Goal: Check status: Check status

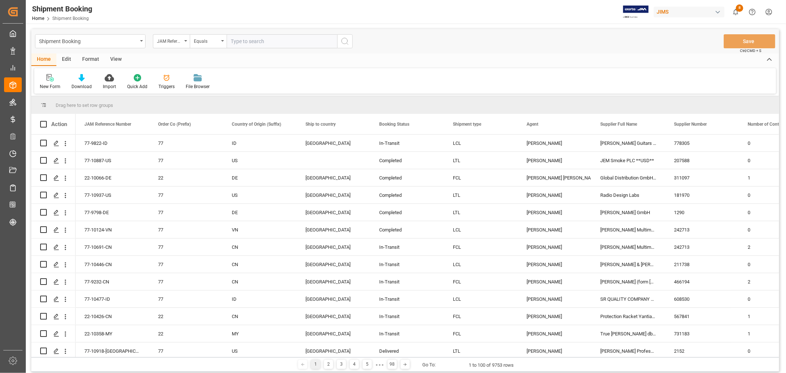
click at [258, 43] on input "text" at bounding box center [281, 41] width 110 height 14
type input "77-10797-nl"
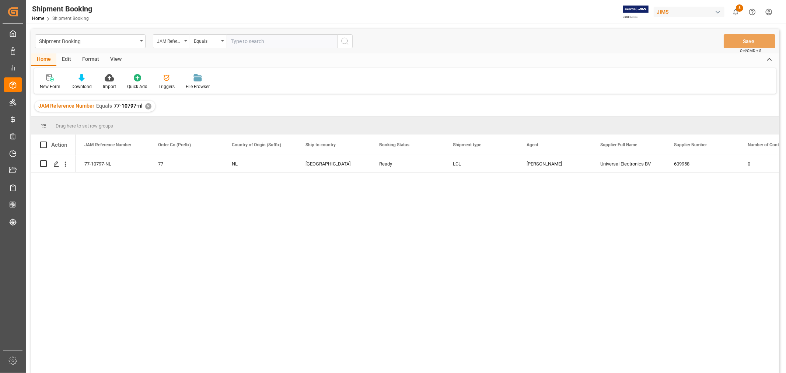
click at [116, 57] on div "View" at bounding box center [116, 59] width 22 height 13
click at [51, 86] on div "Default" at bounding box center [47, 86] width 14 height 7
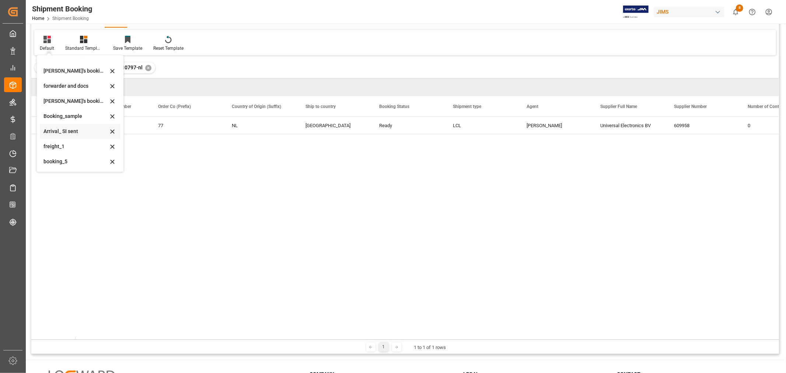
scroll to position [82, 0]
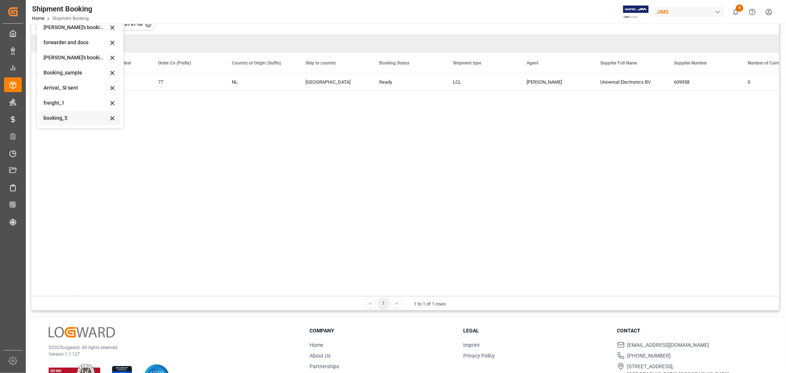
click at [54, 120] on div "booking_5" at bounding box center [75, 118] width 64 height 8
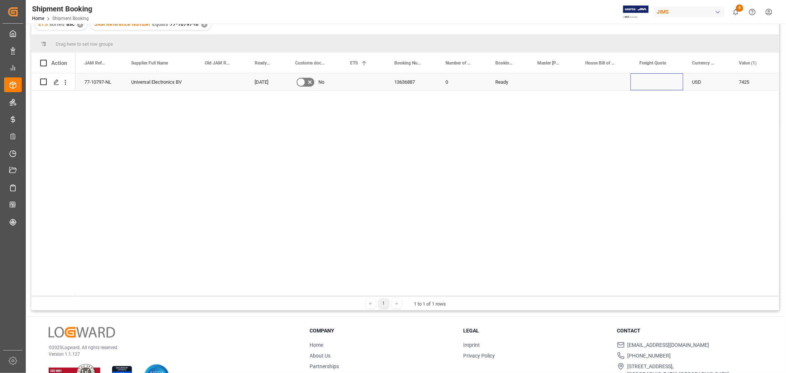
click at [656, 83] on div "Press SPACE to select this row." at bounding box center [656, 81] width 53 height 17
click at [101, 77] on div "77-10797-NL" at bounding box center [98, 81] width 47 height 17
click at [656, 88] on div "Press SPACE to select this row." at bounding box center [656, 81] width 53 height 17
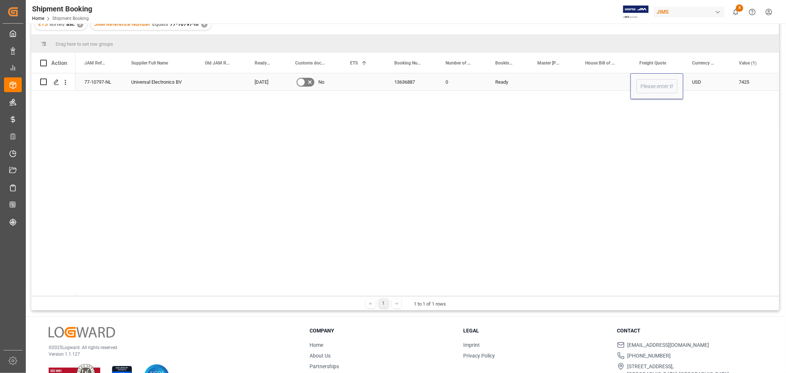
click at [656, 88] on input "Press SPACE to select this row." at bounding box center [656, 86] width 41 height 14
type input "1400"
click at [602, 82] on div "Press SPACE to select this row." at bounding box center [603, 81] width 54 height 17
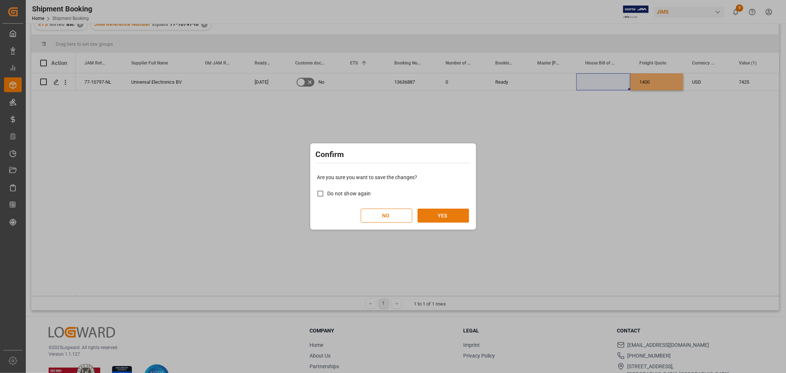
click at [445, 212] on button "YES" at bounding box center [443, 215] width 52 height 14
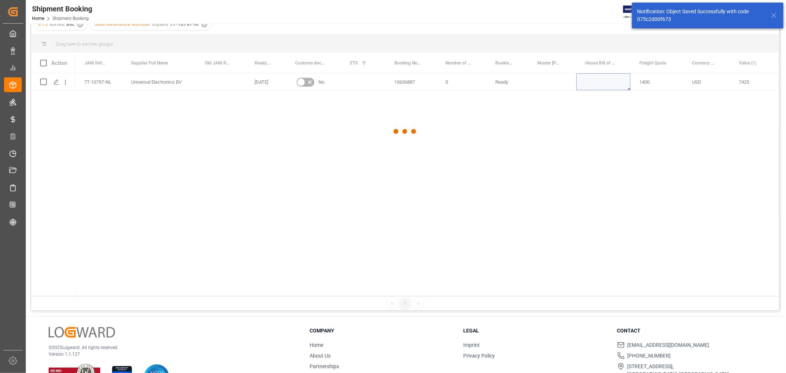
click at [357, 79] on div at bounding box center [404, 131] width 747 height 368
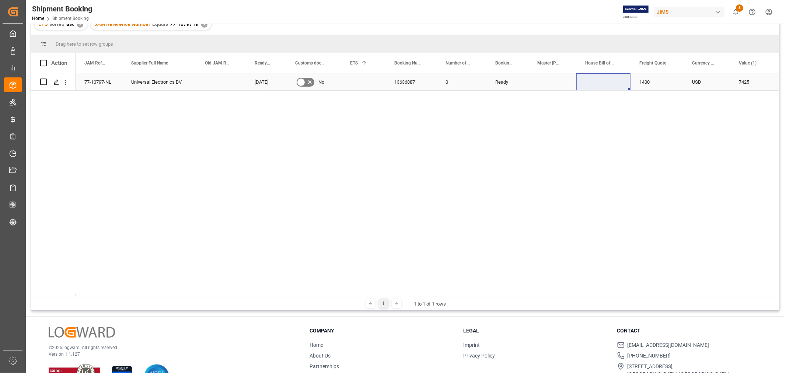
click at [363, 85] on div "Press SPACE to select this row." at bounding box center [363, 81] width 44 height 17
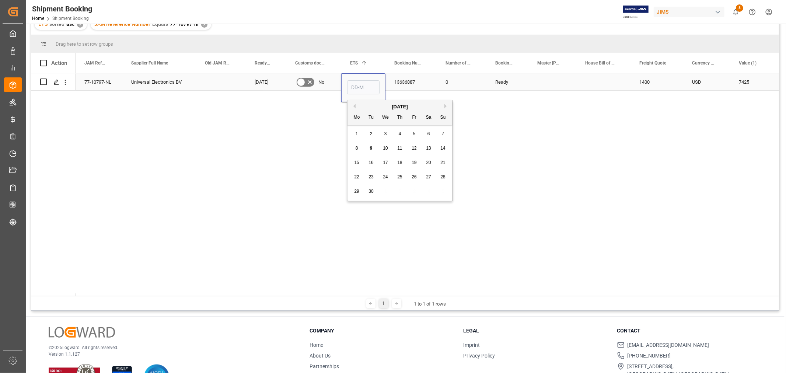
click at [363, 85] on input "Press SPACE to select this row." at bounding box center [363, 87] width 32 height 14
type input "19-09-2025"
click at [462, 86] on div "0" at bounding box center [461, 81] width 50 height 17
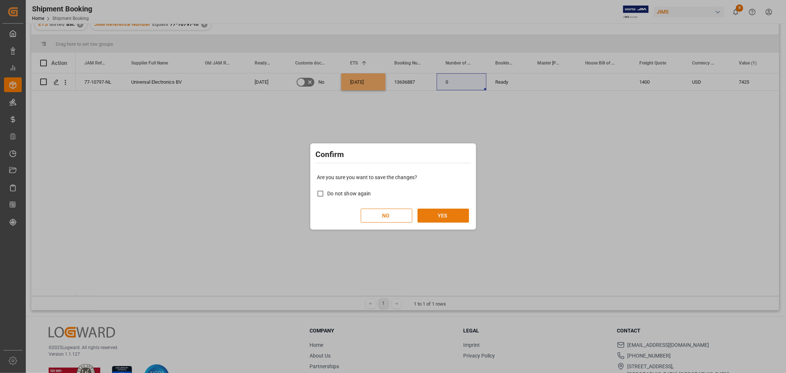
click at [439, 208] on button "YES" at bounding box center [443, 215] width 52 height 14
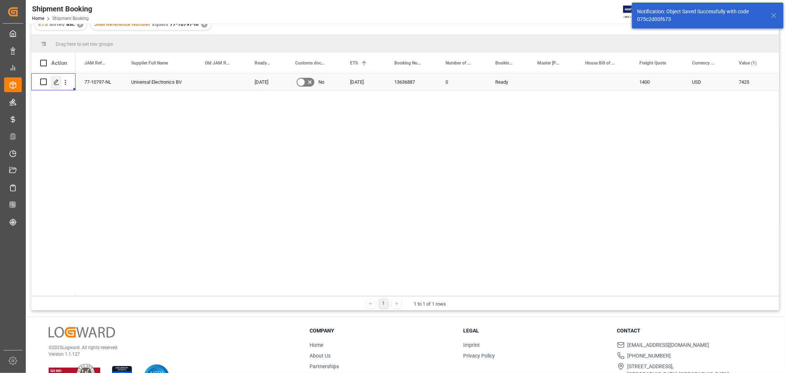
click at [54, 84] on icon "Press SPACE to select this row." at bounding box center [56, 82] width 6 height 6
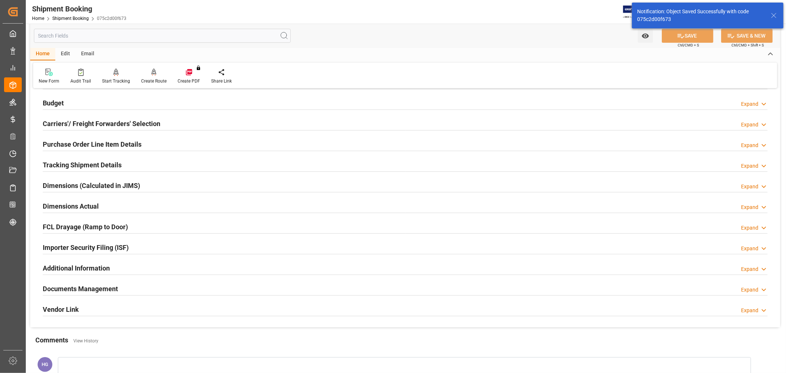
scroll to position [82, 0]
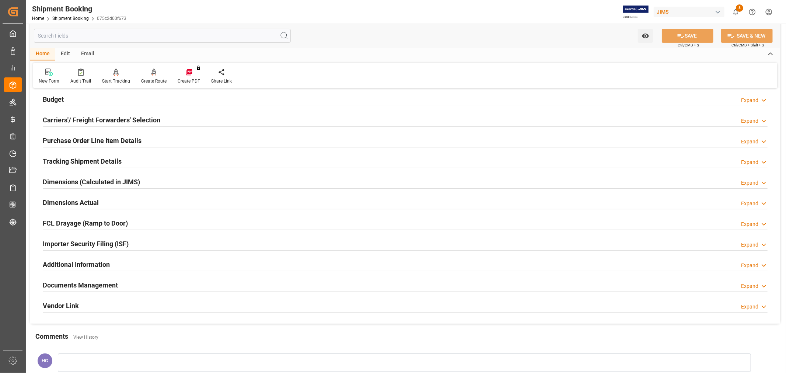
click at [69, 282] on h2 "Documents Management" at bounding box center [80, 285] width 75 height 10
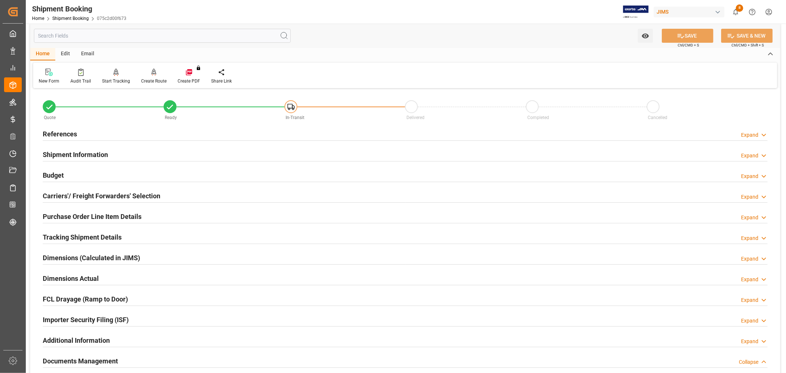
scroll to position [0, 0]
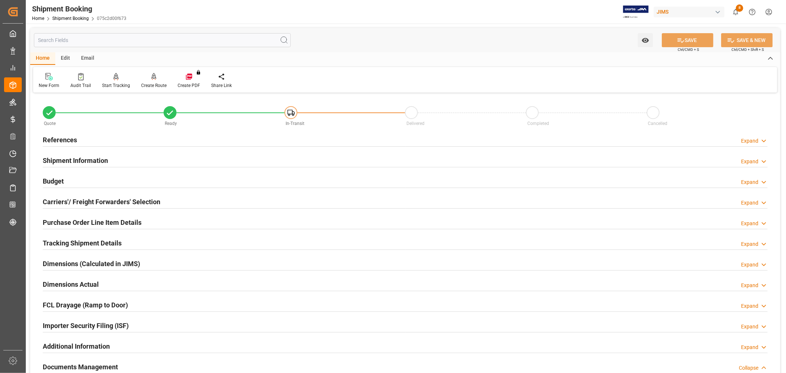
click at [90, 200] on h2 "Carriers'/ Freight Forwarders' Selection" at bounding box center [101, 202] width 117 height 10
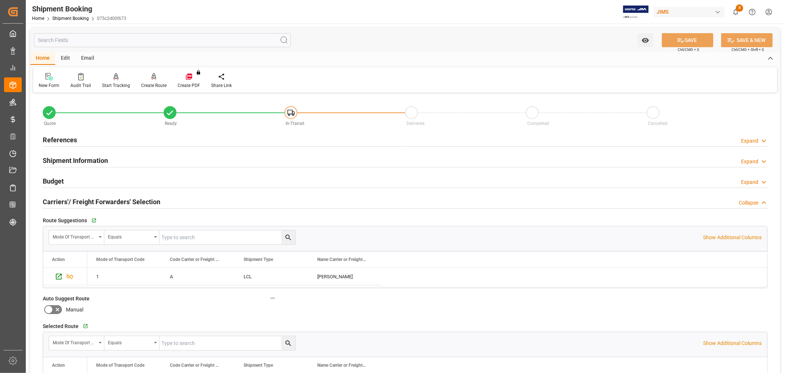
click at [60, 140] on h2 "References" at bounding box center [60, 140] width 34 height 10
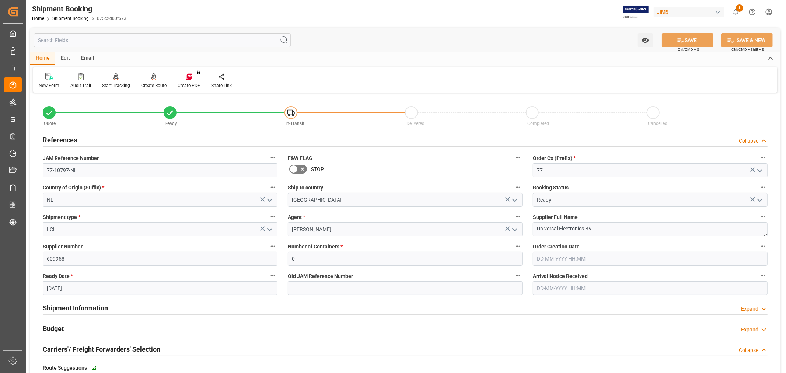
click at [52, 288] on input "16-09-2025" at bounding box center [160, 288] width 235 height 14
click at [111, 209] on div "5" at bounding box center [109, 207] width 9 height 9
type input "[DATE]"
click at [294, 306] on div "Shipment Information Expand" at bounding box center [405, 307] width 724 height 14
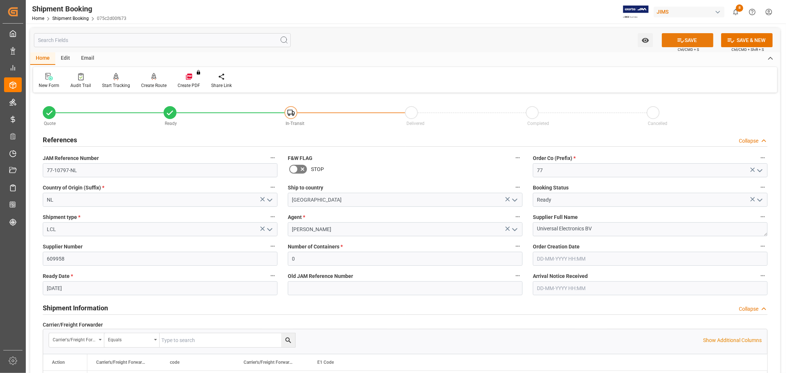
click at [693, 39] on button "SAVE" at bounding box center [687, 40] width 52 height 14
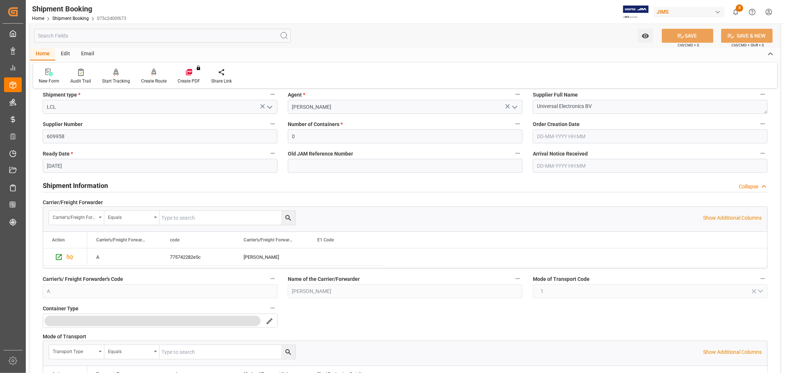
scroll to position [123, 0]
click at [68, 17] on link "Shipment Booking" at bounding box center [70, 18] width 36 height 5
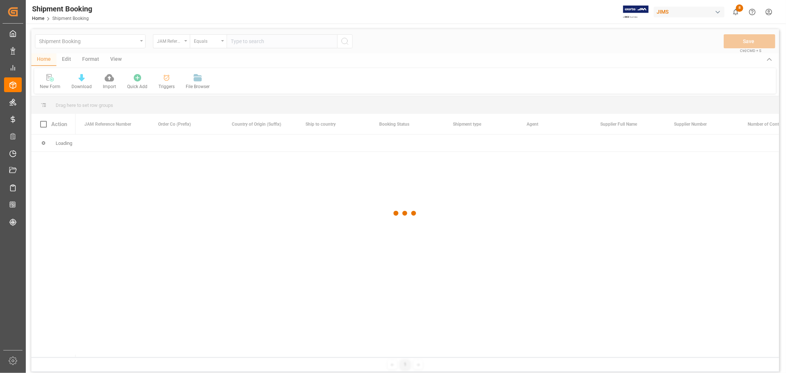
click at [255, 41] on div at bounding box center [404, 213] width 747 height 368
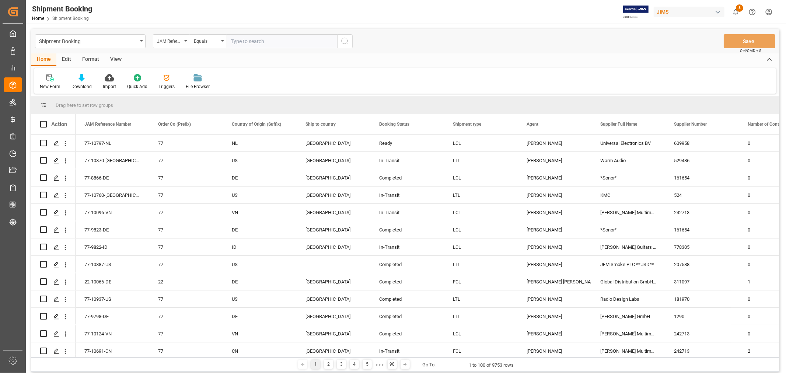
click at [256, 41] on input "text" at bounding box center [281, 41] width 110 height 14
paste input "77-10876-CN"
type input "77-10876-CN"
click at [347, 43] on line "search button" at bounding box center [347, 43] width 1 height 1
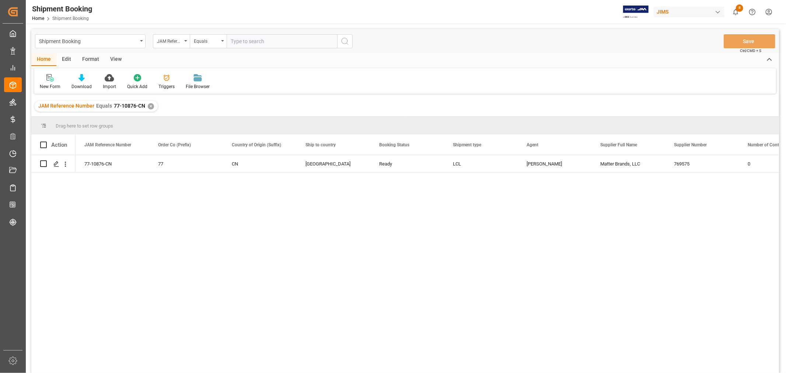
click at [115, 59] on div "View" at bounding box center [116, 59] width 22 height 13
click at [39, 83] on div "Default" at bounding box center [46, 82] width 25 height 16
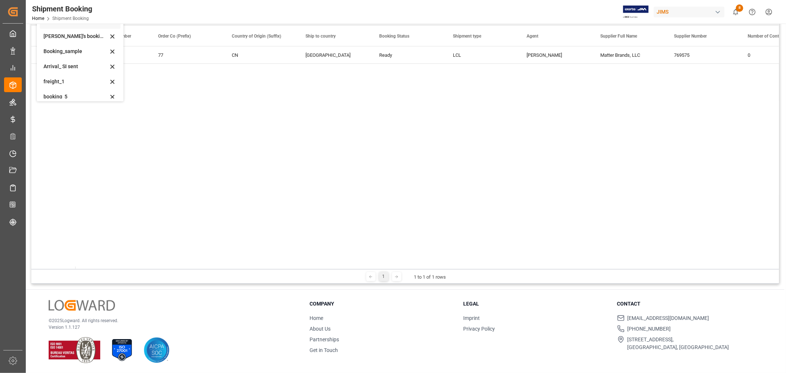
scroll to position [70, 0]
click at [57, 90] on div "booking_5" at bounding box center [75, 91] width 64 height 8
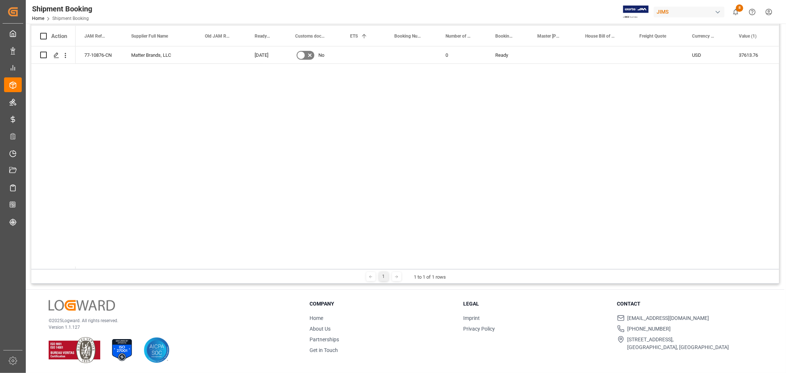
click at [317, 101] on div "77-10876-CN Matter Brands, LLC 04-09-2025 No 0 Ready USD 37613.76 USD FOB Hongk…" at bounding box center [426, 157] width 703 height 222
click at [401, 56] on div "Press SPACE to select this row." at bounding box center [410, 54] width 51 height 17
click at [401, 56] on input "Press SPACE to select this row." at bounding box center [410, 59] width 39 height 14
type input "13637638"
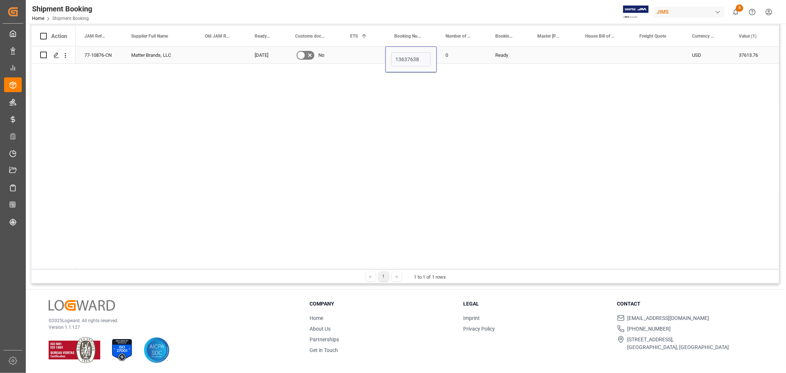
click at [380, 53] on div "Press SPACE to select this row." at bounding box center [363, 54] width 44 height 17
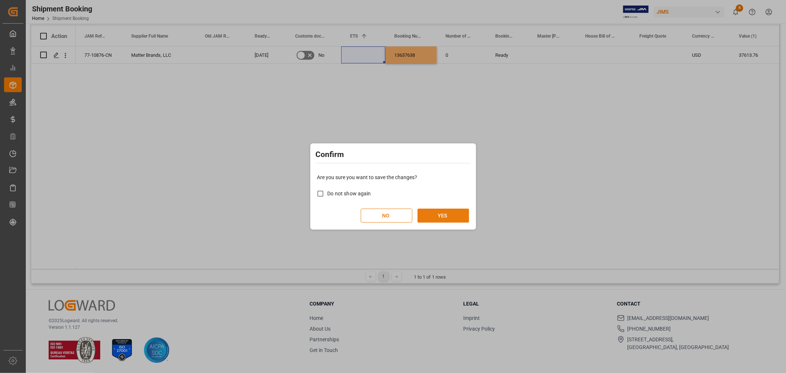
drag, startPoint x: 440, startPoint y: 210, endPoint x: 327, endPoint y: 47, distance: 198.5
click at [437, 207] on div "Are you sure you want to save the changes? Do not show again NO YES" at bounding box center [393, 197] width 162 height 59
click at [433, 215] on button "YES" at bounding box center [443, 215] width 52 height 14
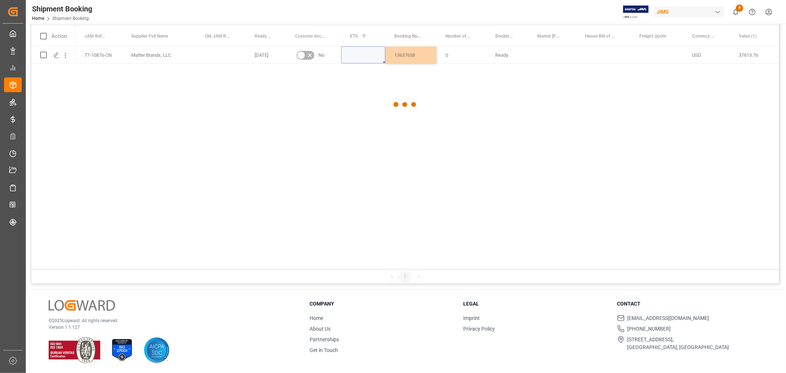
click at [358, 58] on div at bounding box center [404, 104] width 747 height 368
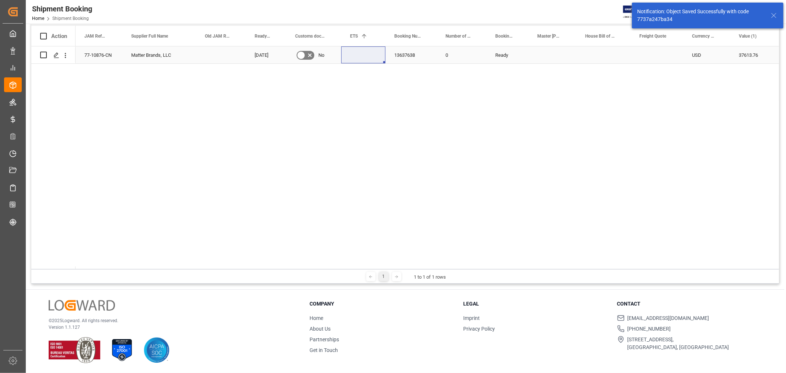
click at [358, 58] on div "Press SPACE to select this row." at bounding box center [363, 54] width 44 height 17
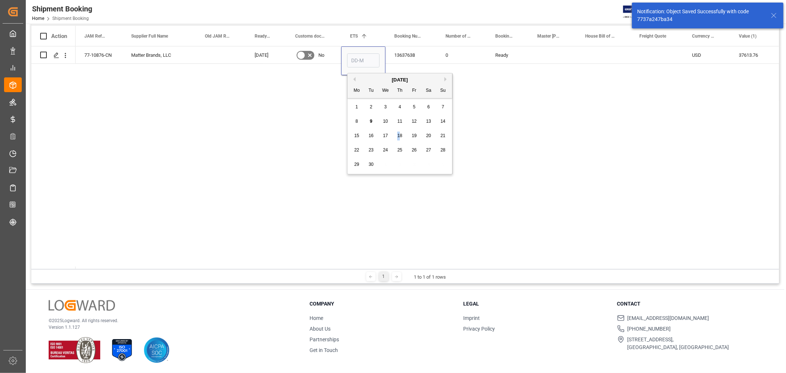
click at [398, 139] on div "18" at bounding box center [399, 135] width 9 height 9
type input "18-09-2025"
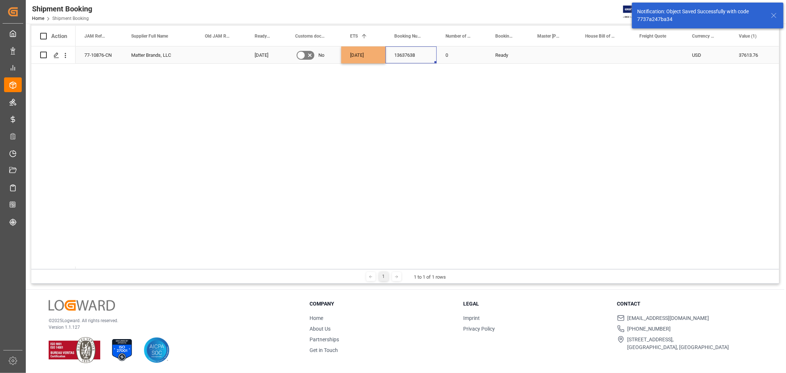
click at [406, 58] on div "13637638" at bounding box center [410, 54] width 51 height 17
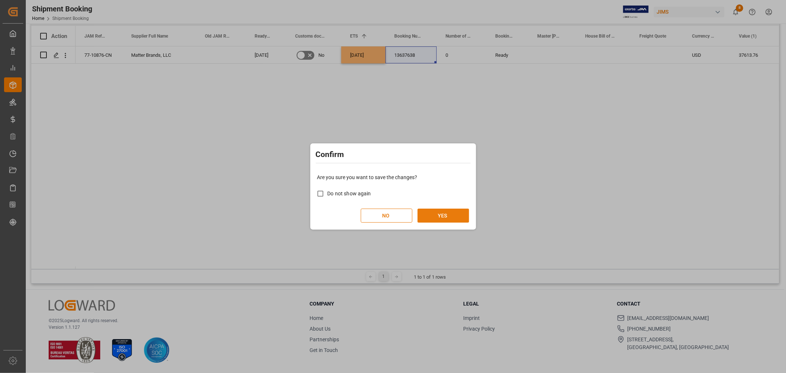
click at [429, 216] on button "YES" at bounding box center [443, 215] width 52 height 14
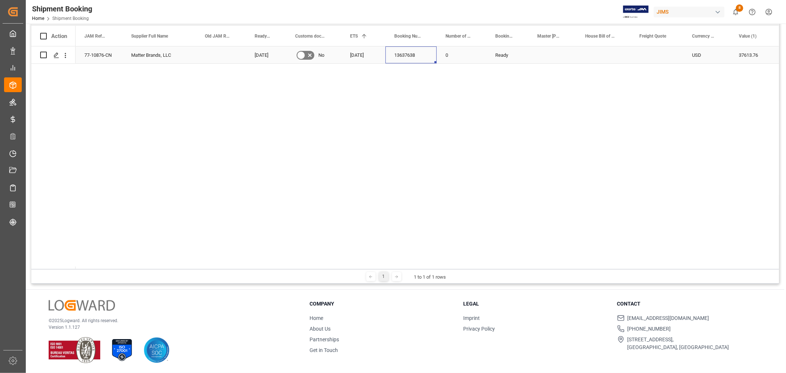
click at [637, 52] on div "Press SPACE to select this row." at bounding box center [656, 54] width 53 height 17
click at [645, 55] on input "Press SPACE to select this row." at bounding box center [656, 59] width 41 height 14
type input "500"
click at [587, 56] on div "Press SPACE to select this row." at bounding box center [603, 54] width 54 height 17
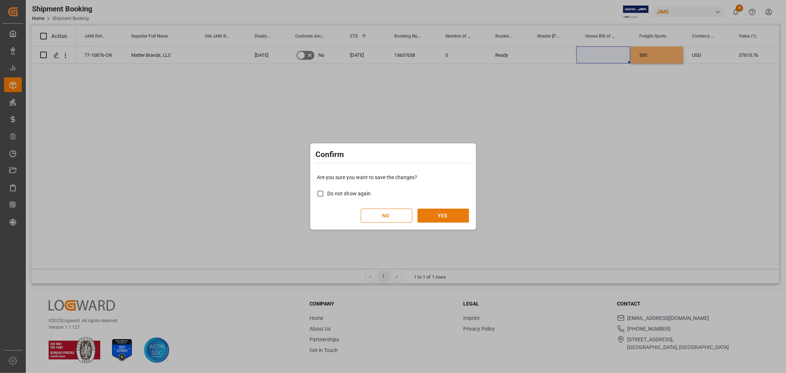
click at [451, 211] on button "YES" at bounding box center [443, 215] width 52 height 14
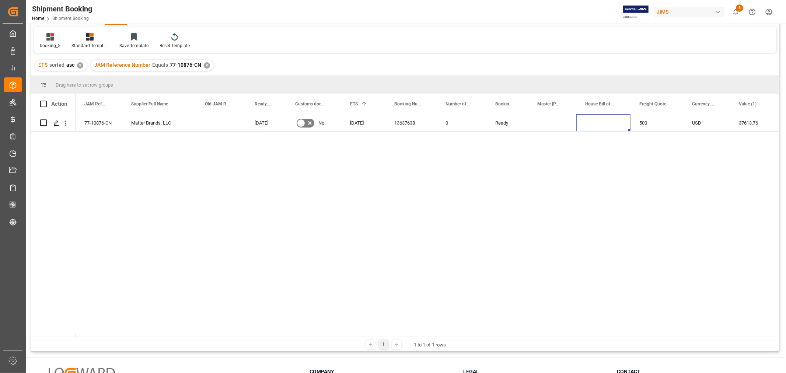
scroll to position [27, 0]
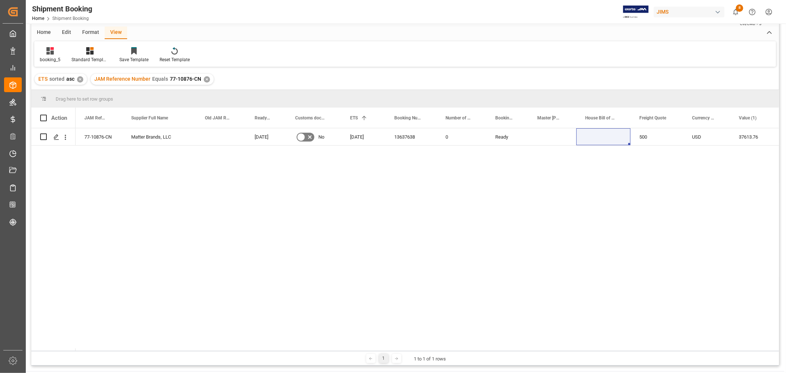
click at [208, 79] on div "JAM Reference Number Equals 77-10876-CN ✕" at bounding box center [152, 79] width 123 height 11
click at [204, 78] on div "✕" at bounding box center [207, 79] width 6 height 6
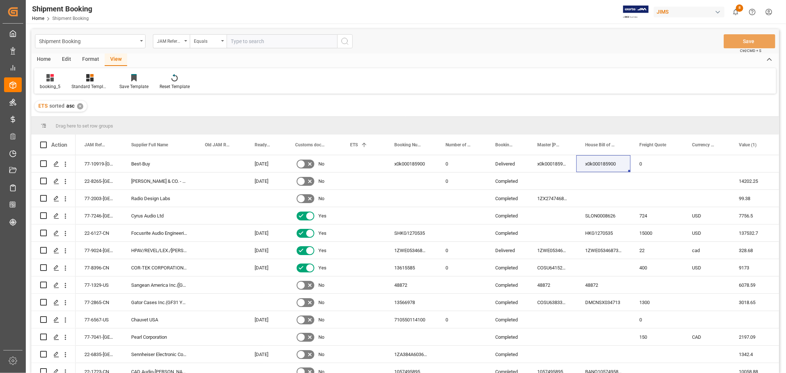
click at [240, 41] on input "text" at bounding box center [281, 41] width 110 height 14
paste input "77-10928-CN"
type input "77-10928-CN"
click at [345, 43] on circle "search button" at bounding box center [344, 41] width 6 height 6
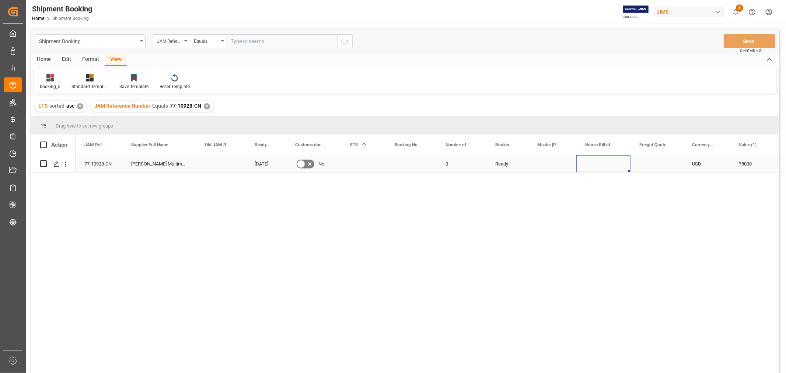
click at [597, 164] on div "Press SPACE to select this row." at bounding box center [603, 163] width 54 height 17
click at [597, 164] on input "Press SPACE to select this row." at bounding box center [603, 168] width 42 height 14
type input "3000"
drag, startPoint x: 604, startPoint y: 173, endPoint x: 558, endPoint y: 166, distance: 46.6
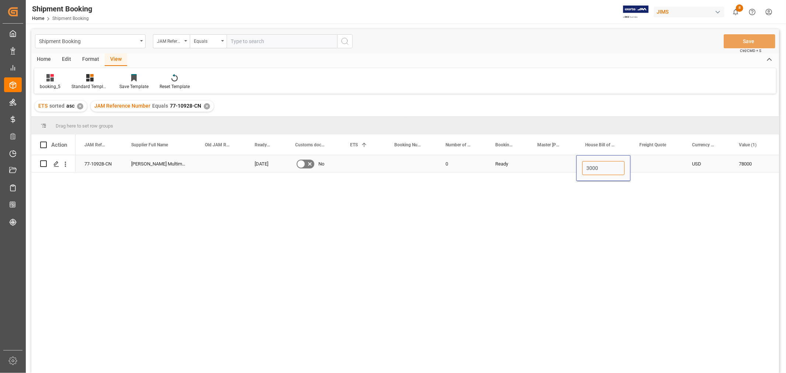
click at [659, 162] on div "Press SPACE to select this row." at bounding box center [656, 163] width 53 height 17
click at [659, 164] on div "Press SPACE to select this row." at bounding box center [656, 163] width 53 height 17
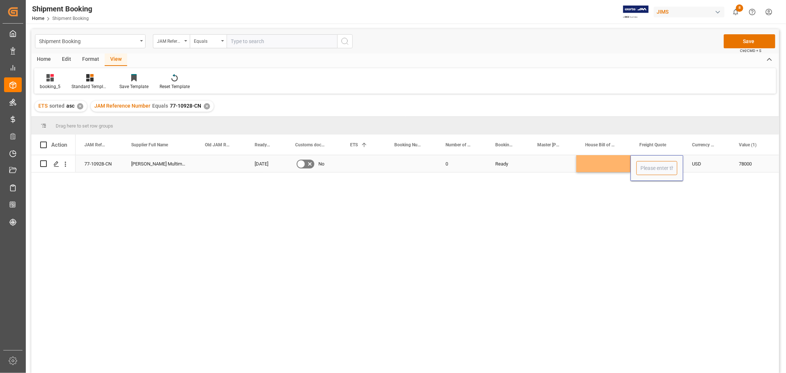
click at [659, 164] on input "Press SPACE to select this row." at bounding box center [656, 168] width 41 height 14
paste input "3000"
type input "3000"
click at [592, 164] on div "Press SPACE to select this row." at bounding box center [603, 163] width 54 height 17
click at [742, 37] on button "Save" at bounding box center [749, 41] width 52 height 14
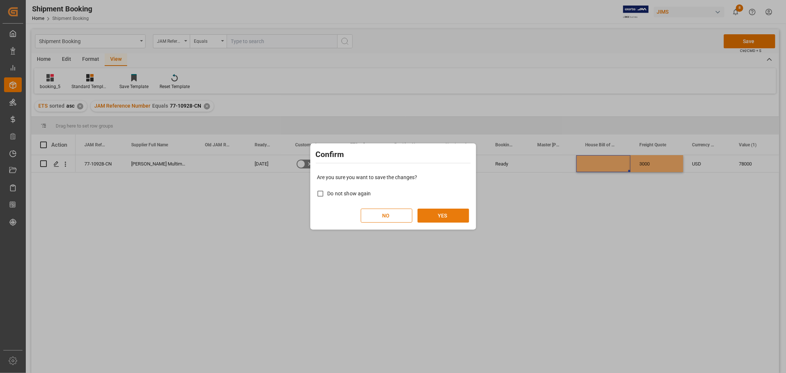
click at [443, 216] on button "YES" at bounding box center [443, 215] width 52 height 14
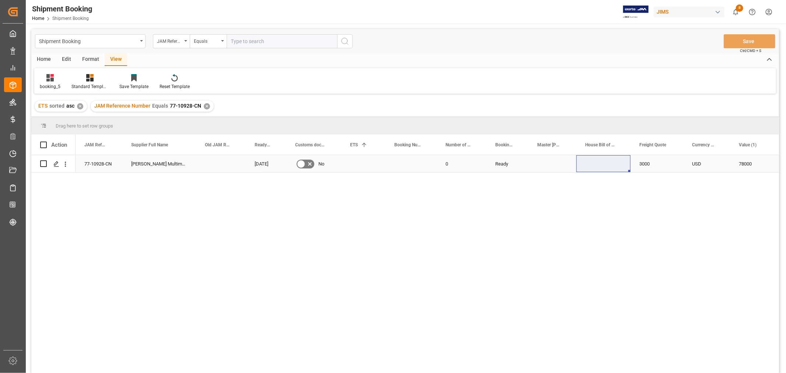
click at [398, 164] on div "Press SPACE to select this row." at bounding box center [410, 163] width 51 height 17
type input "13637617"
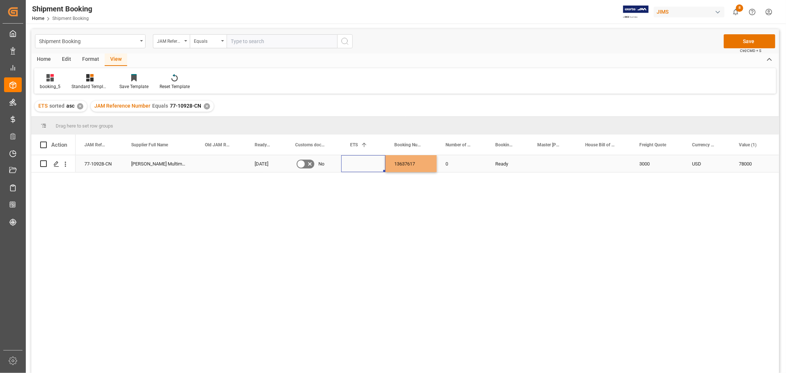
click at [368, 161] on div "Press SPACE to select this row." at bounding box center [363, 163] width 44 height 17
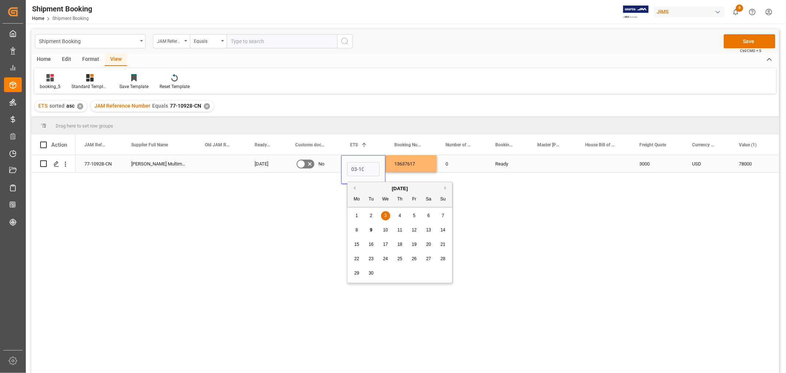
scroll to position [0, 1]
type input "03-10-2025"
click at [463, 167] on div "0" at bounding box center [461, 163] width 50 height 17
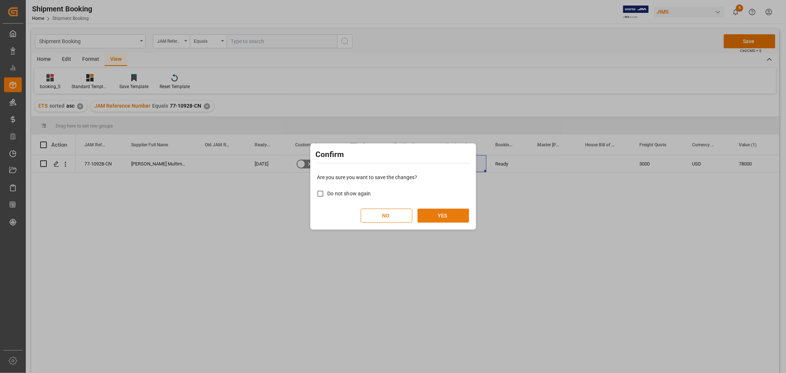
click at [435, 215] on button "YES" at bounding box center [443, 215] width 52 height 14
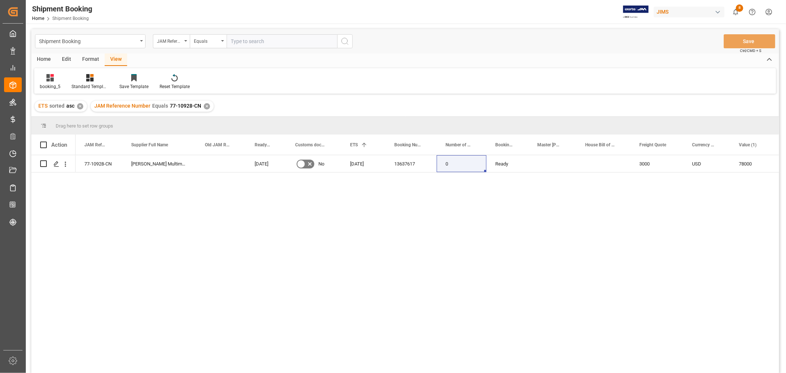
click at [204, 105] on div "✕" at bounding box center [207, 106] width 6 height 6
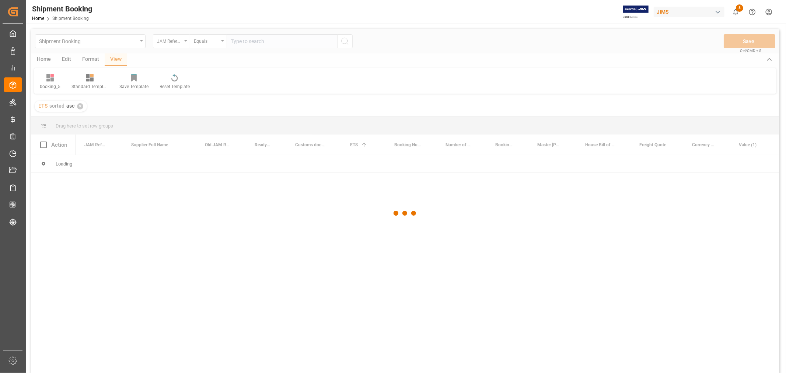
click at [242, 39] on div at bounding box center [404, 213] width 747 height 368
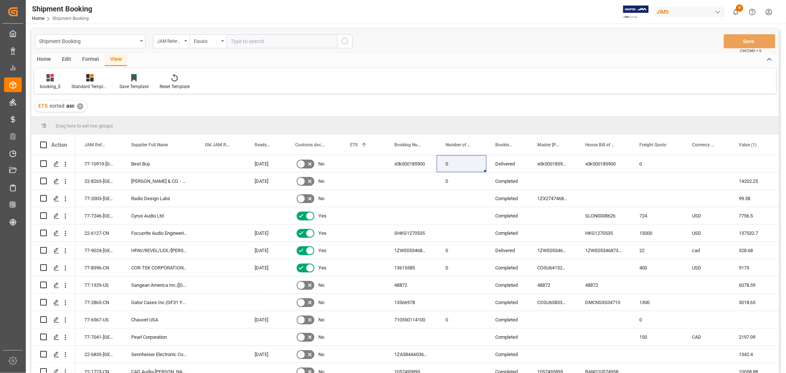
click at [242, 39] on input "text" at bounding box center [281, 41] width 110 height 14
type input "77-10807-us"
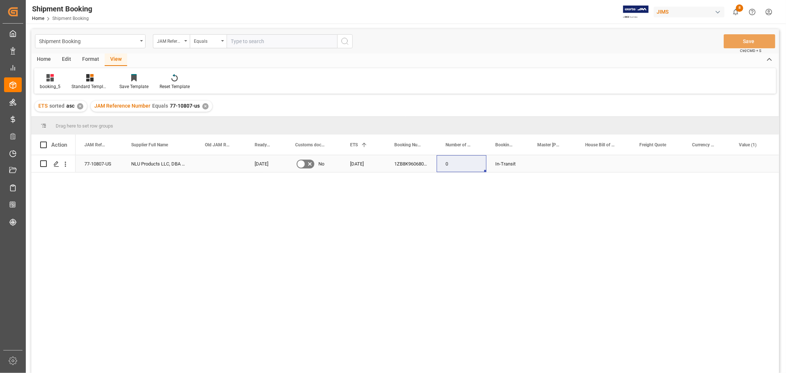
click at [303, 161] on icon "Press SPACE to select this row." at bounding box center [300, 163] width 9 height 9
click at [0, 0] on input "Press SPACE to select this row." at bounding box center [0, 0] width 0 height 0
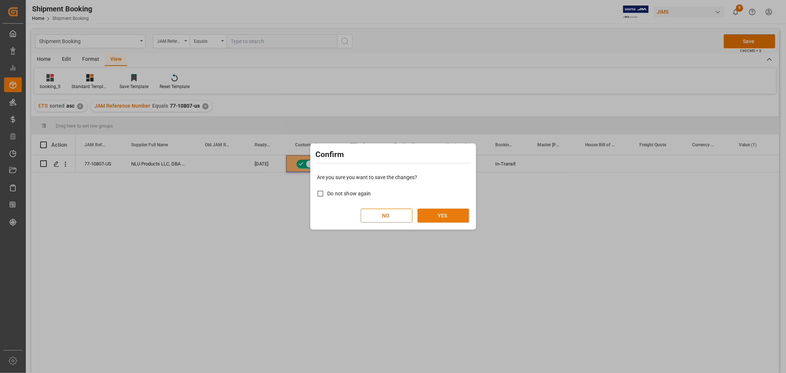
click at [451, 216] on button "YES" at bounding box center [443, 215] width 52 height 14
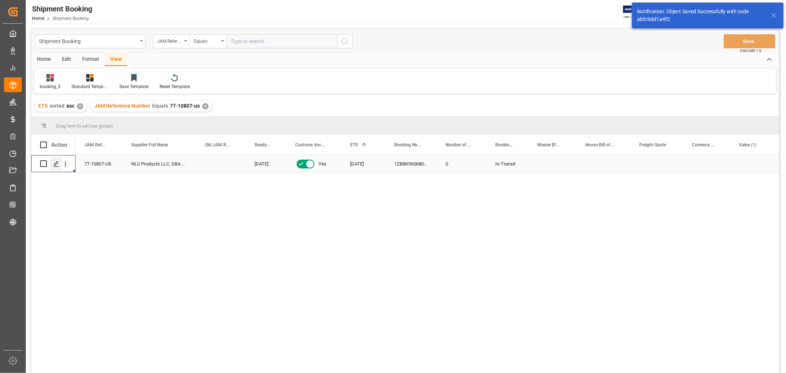
click at [54, 163] on icon "Press SPACE to select this row." at bounding box center [56, 164] width 6 height 6
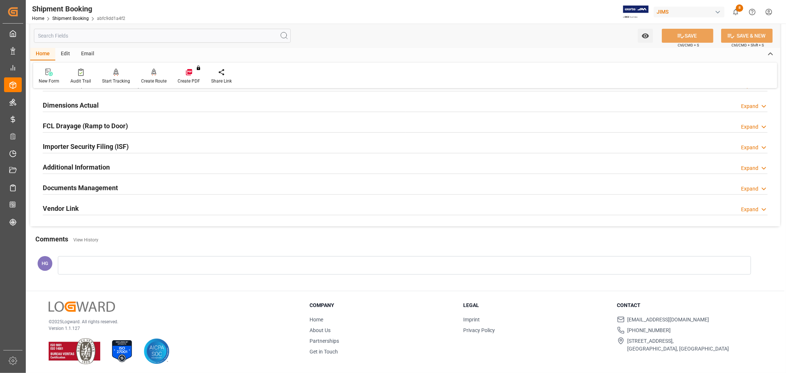
scroll to position [181, 0]
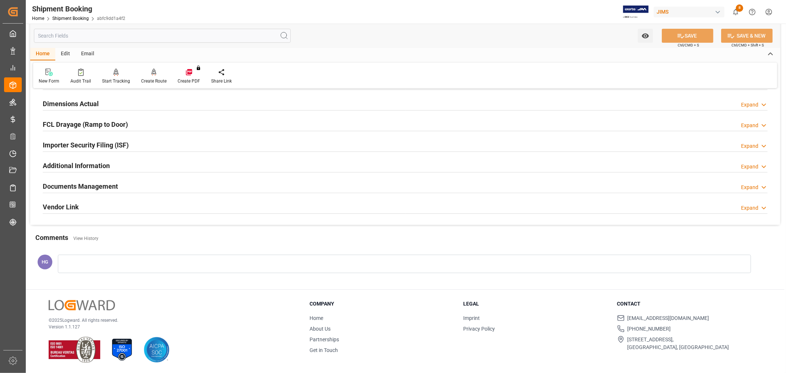
click at [117, 189] on h2 "Documents Management" at bounding box center [80, 186] width 75 height 10
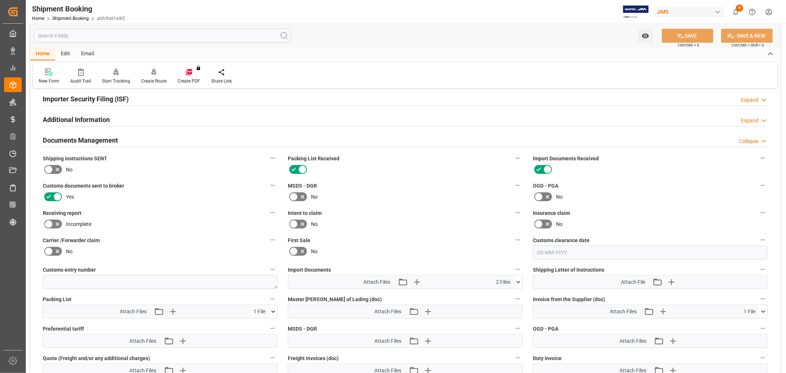
scroll to position [344, 0]
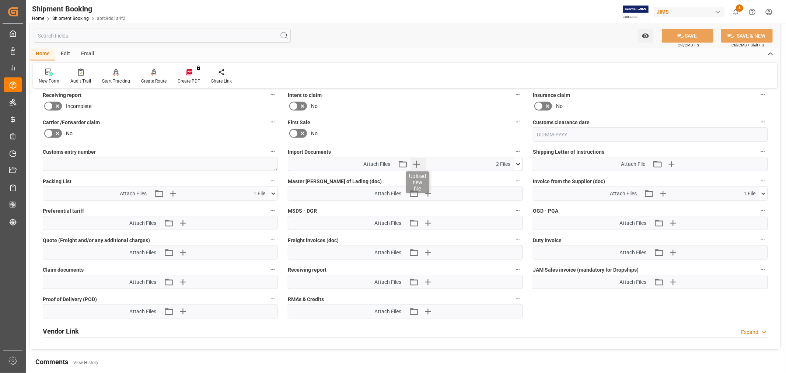
click at [415, 161] on icon "button" at bounding box center [416, 164] width 12 height 12
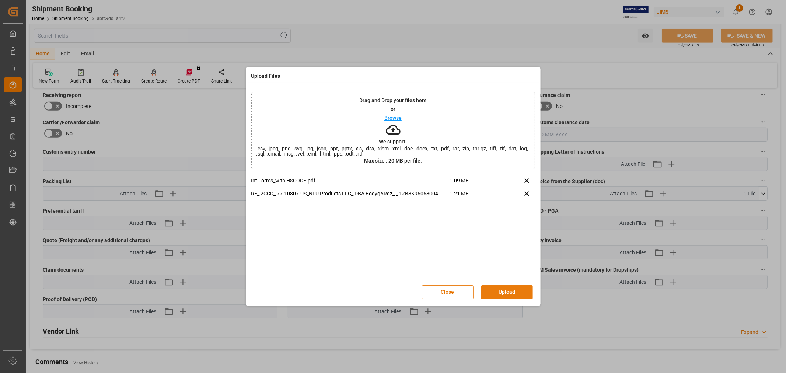
click at [498, 291] on button "Upload" at bounding box center [507, 292] width 52 height 14
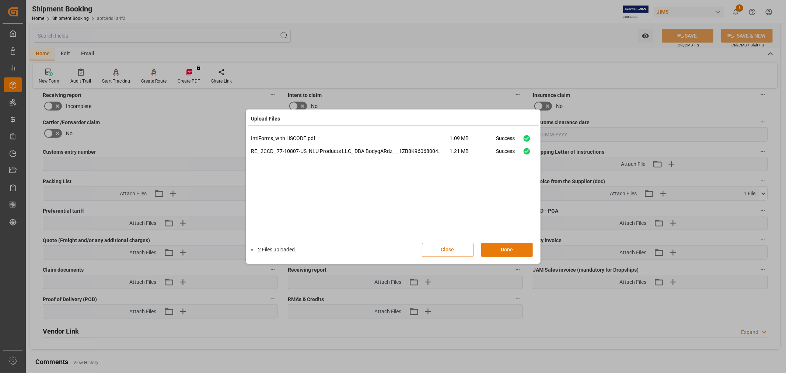
click at [499, 250] on button "Done" at bounding box center [507, 250] width 52 height 14
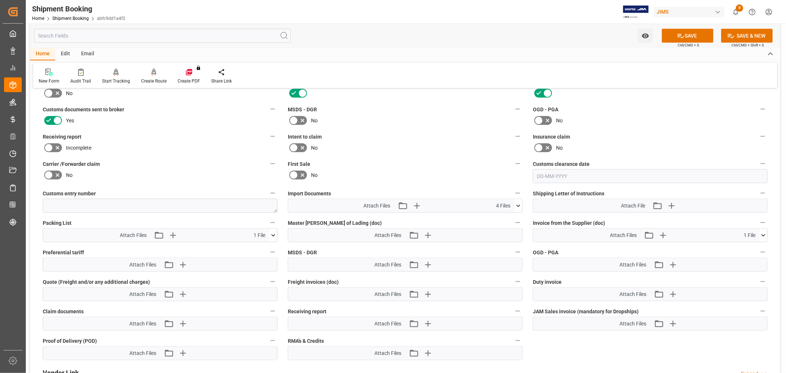
scroll to position [263, 0]
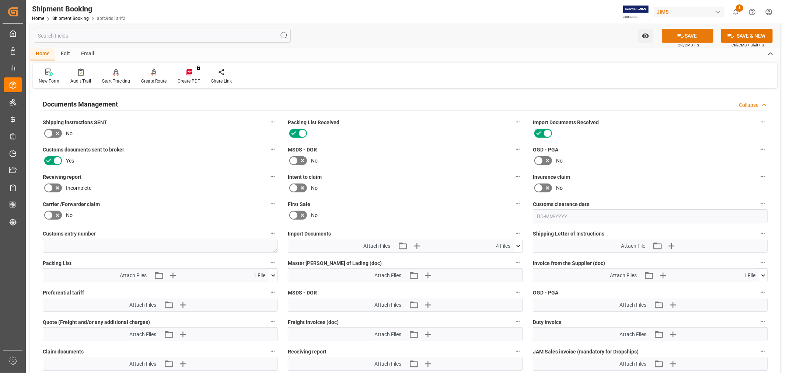
click at [677, 33] on icon at bounding box center [681, 36] width 8 height 8
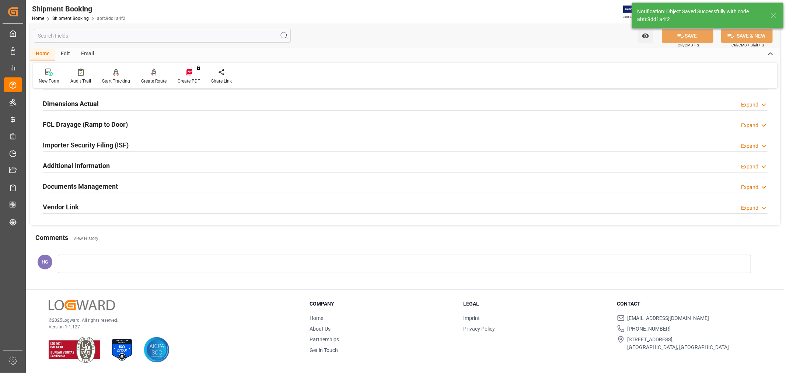
scroll to position [181, 0]
click at [79, 19] on link "Shipment Booking" at bounding box center [70, 18] width 36 height 5
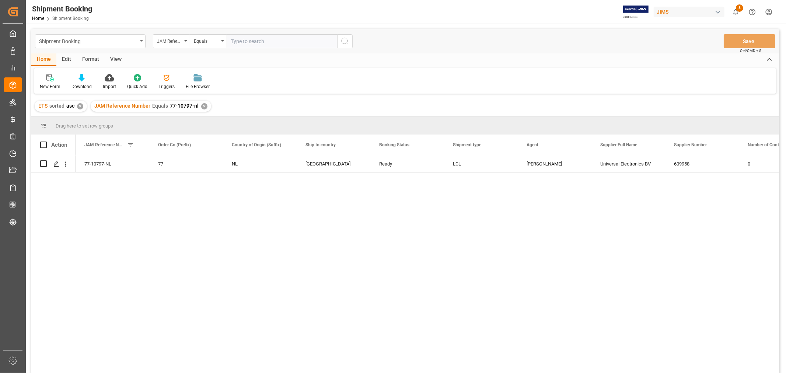
click at [141, 42] on div "Shipment Booking" at bounding box center [90, 41] width 110 height 14
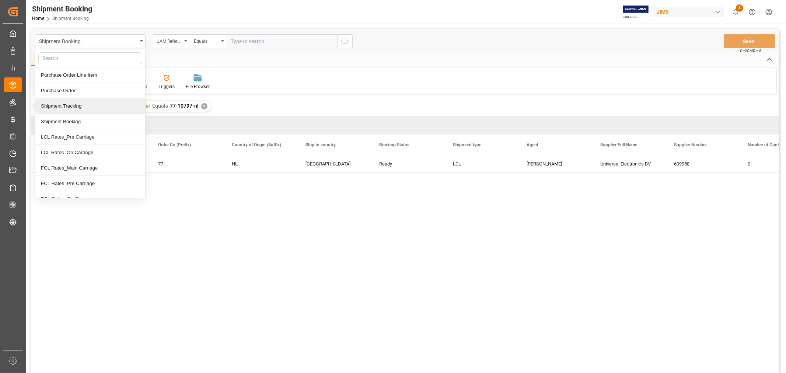
click at [85, 106] on div "Shipment Tracking" at bounding box center [90, 105] width 110 height 15
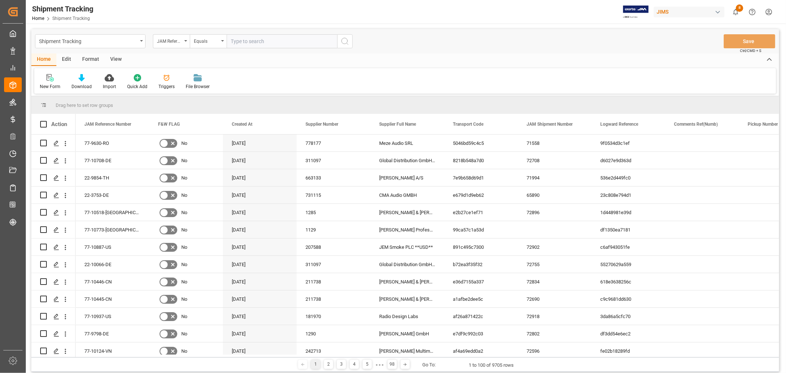
click at [241, 39] on input "text" at bounding box center [281, 41] width 110 height 14
click at [254, 44] on input "text" at bounding box center [281, 41] width 110 height 14
paste input "77-10797-NL"
type input "77-10797-NL"
click at [341, 42] on icon "search button" at bounding box center [344, 41] width 9 height 9
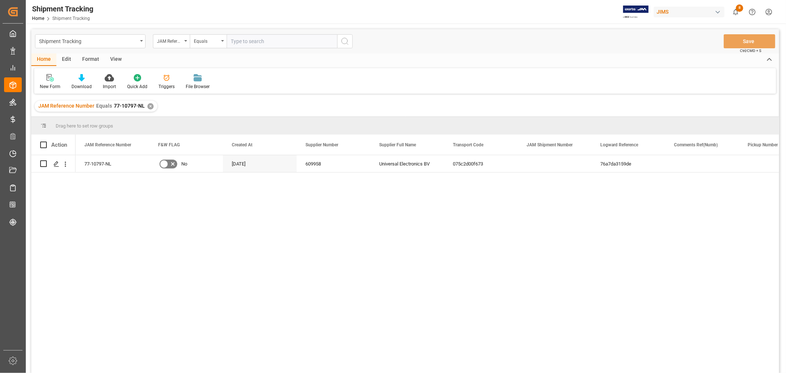
click at [117, 59] on div "View" at bounding box center [116, 59] width 22 height 13
click at [46, 85] on div "Default" at bounding box center [47, 86] width 14 height 7
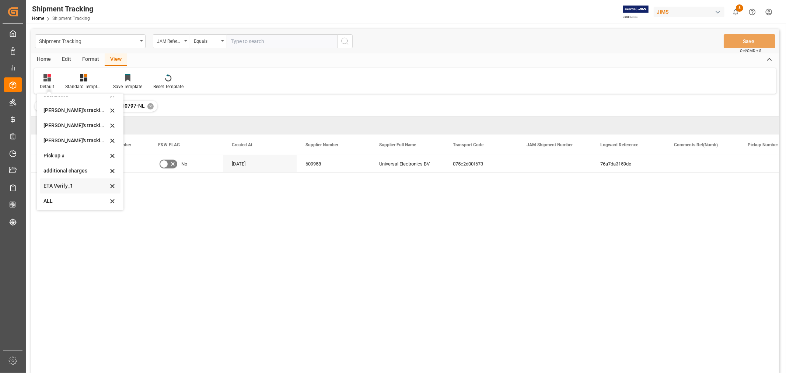
scroll to position [146, 0]
click at [68, 141] on div "[PERSON_NAME]'s tracking all_sample" at bounding box center [75, 140] width 64 height 8
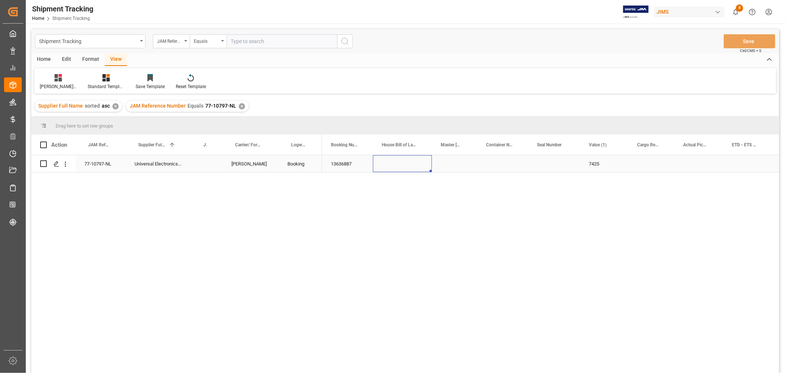
click at [428, 168] on div "Press SPACE to select this row." at bounding box center [402, 163] width 59 height 17
click at [639, 165] on div "Press SPACE to select this row." at bounding box center [651, 163] width 46 height 17
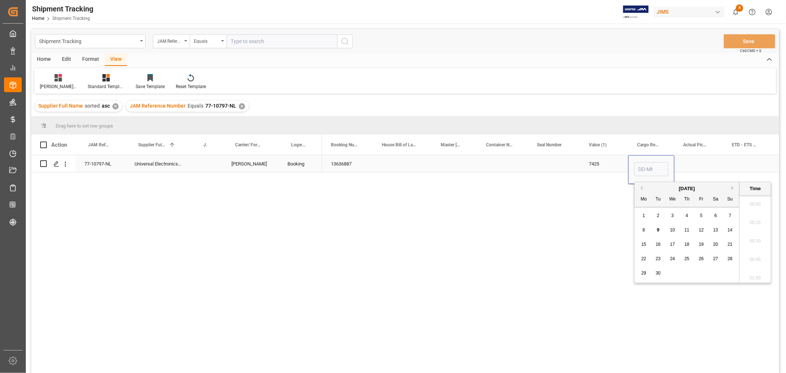
scroll to position [573, 0]
click at [700, 214] on span "5" at bounding box center [701, 215] width 3 height 5
type input "05-09-2025 00:00"
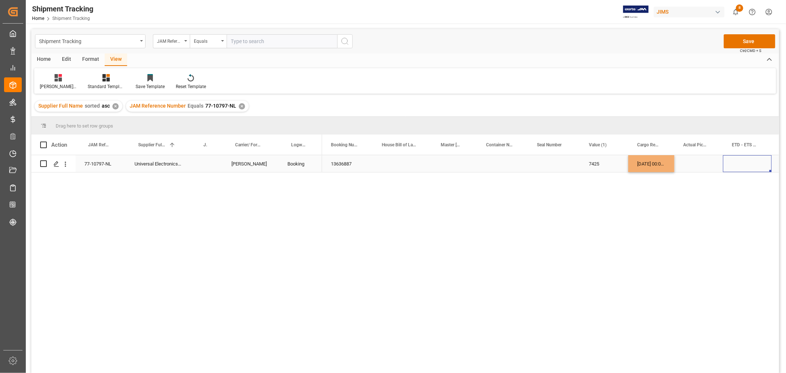
click at [738, 163] on div "Press SPACE to select this row." at bounding box center [747, 163] width 49 height 17
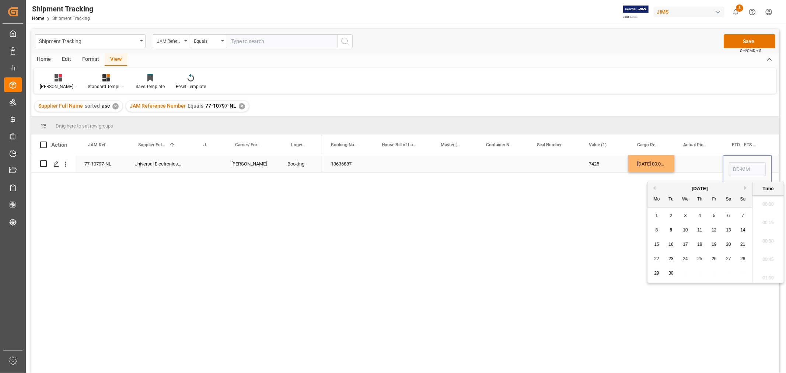
click at [738, 163] on input "Press SPACE to select this row." at bounding box center [746, 169] width 37 height 14
type input "19-09"
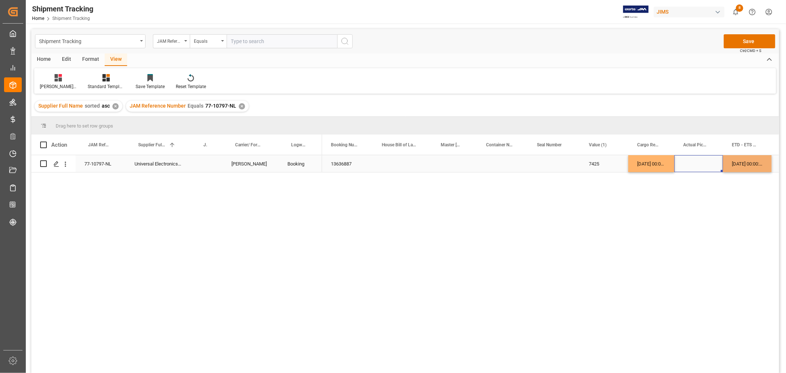
click at [700, 168] on div "Press SPACE to select this row." at bounding box center [698, 163] width 49 height 17
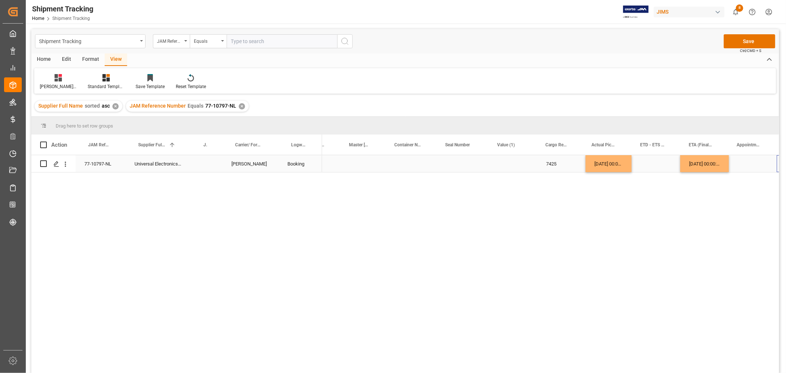
scroll to position [0, 91]
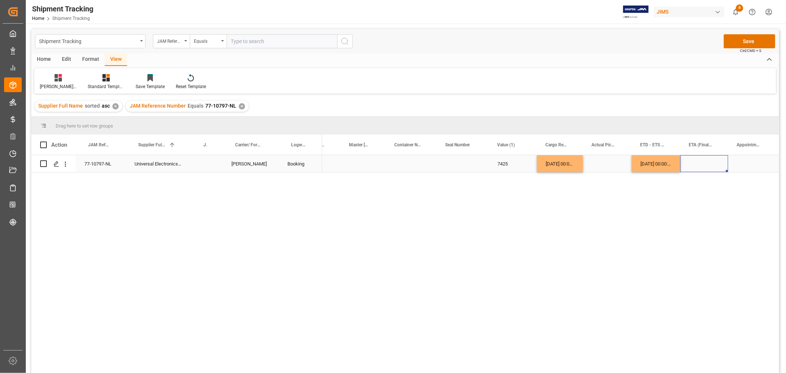
click at [700, 168] on div "Press SPACE to select this row." at bounding box center [704, 163] width 48 height 17
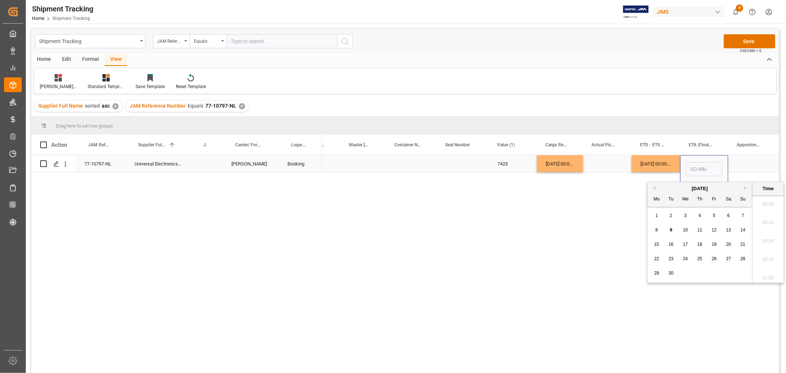
scroll to position [573, 0]
type input "07-10-2025 00:00"
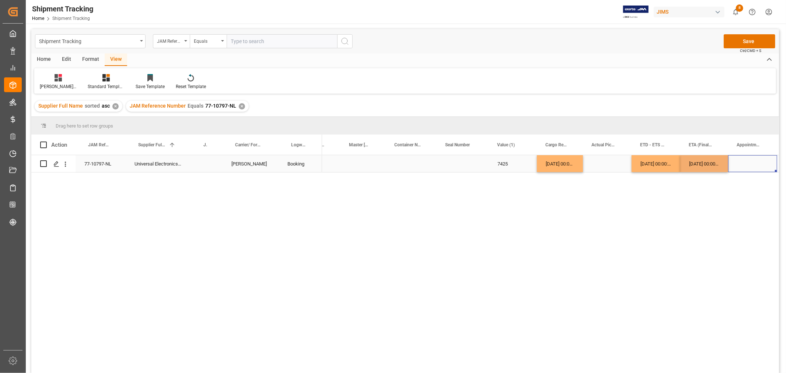
click at [741, 166] on div "Press SPACE to select this row." at bounding box center [752, 163] width 49 height 17
click at [737, 42] on button "Save" at bounding box center [749, 41] width 52 height 14
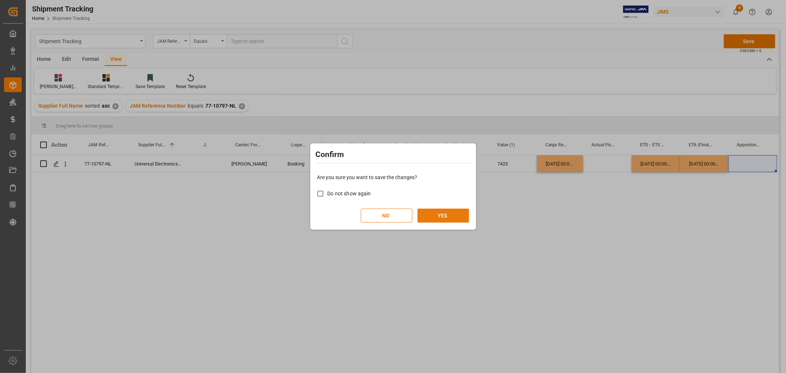
click at [454, 212] on button "YES" at bounding box center [443, 215] width 52 height 14
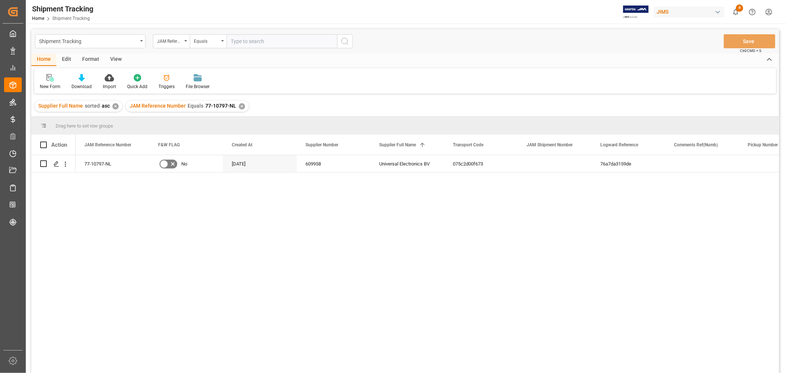
click at [239, 105] on div "✕" at bounding box center [242, 106] width 6 height 6
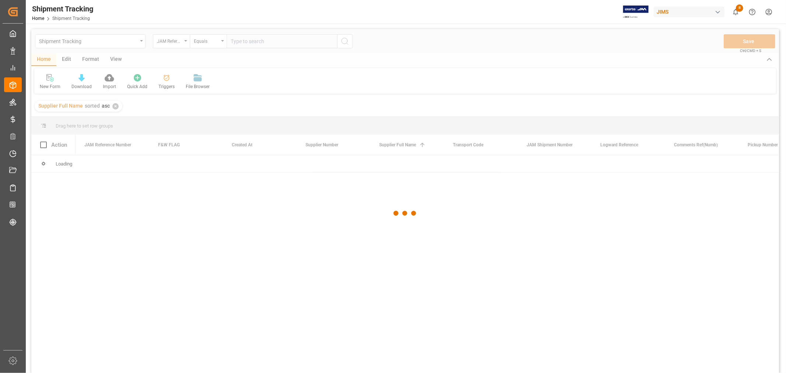
click at [244, 37] on div at bounding box center [404, 213] width 747 height 368
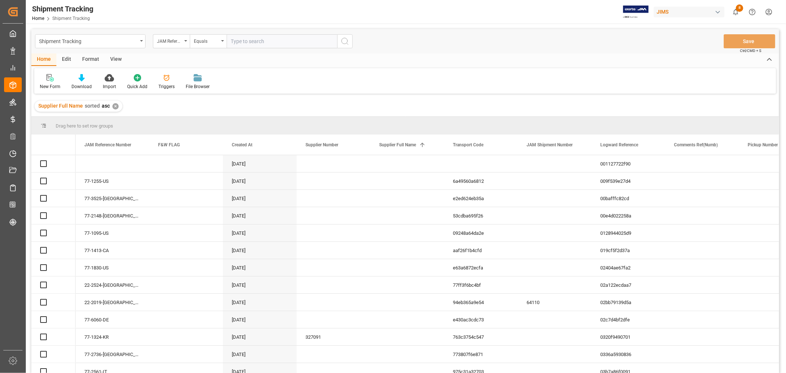
click at [243, 42] on input "text" at bounding box center [281, 41] width 110 height 14
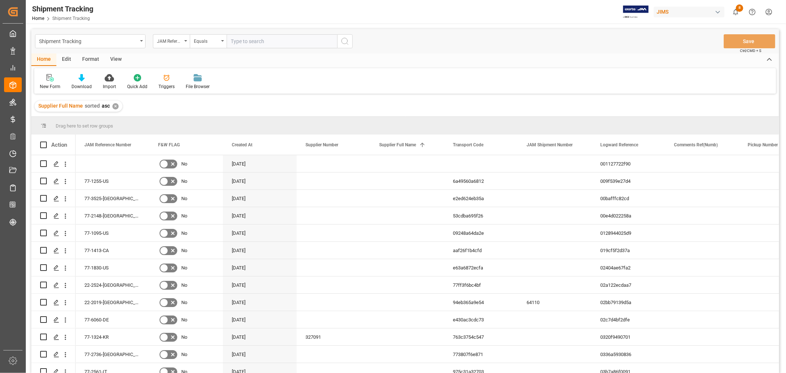
paste input "77-10876-CN"
type input "77-10876-CN"
click at [342, 43] on circle "search button" at bounding box center [344, 41] width 6 height 6
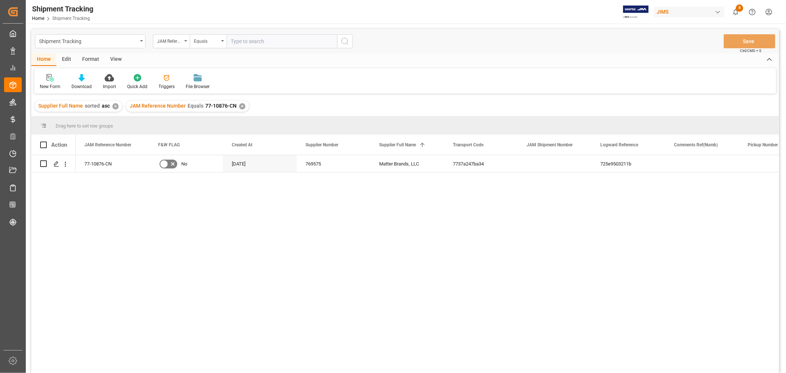
click at [118, 58] on div "View" at bounding box center [116, 59] width 22 height 13
click at [52, 85] on div "Default" at bounding box center [47, 86] width 14 height 7
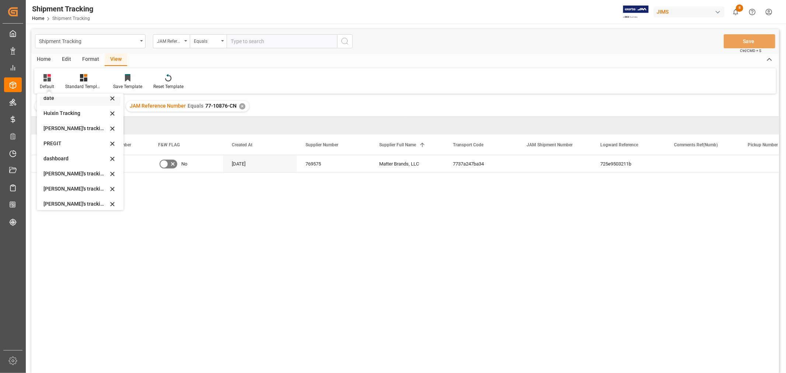
scroll to position [82, 0]
click at [78, 200] on div "[PERSON_NAME]'s tracking all_sample" at bounding box center [75, 204] width 64 height 8
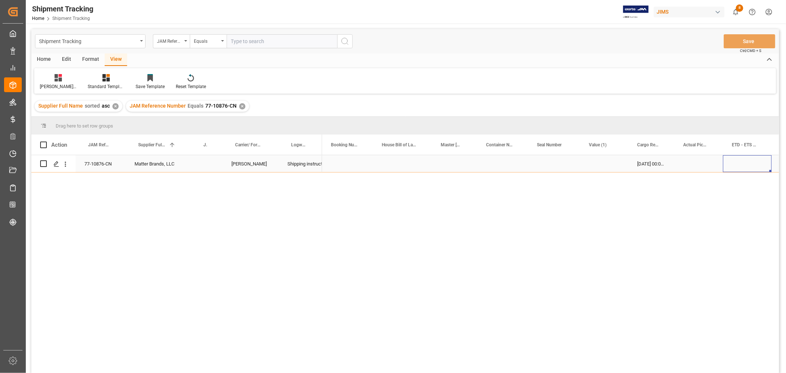
click at [739, 163] on div "Press SPACE to select this row." at bounding box center [747, 163] width 49 height 17
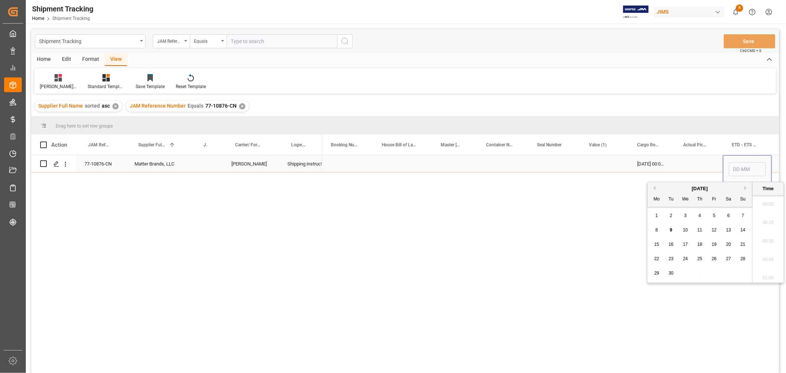
scroll to position [573, 0]
click at [698, 245] on span "18" at bounding box center [699, 244] width 5 height 5
type input "18-09-2025 00:00"
click at [687, 165] on div "Press SPACE to select this row." at bounding box center [698, 163] width 49 height 17
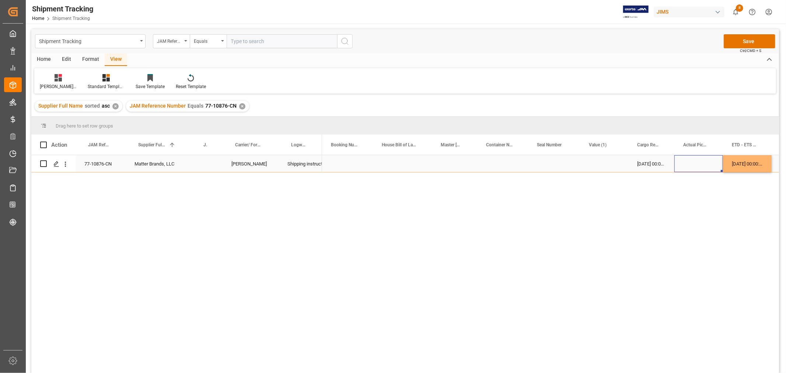
click at [750, 161] on div "18-09-2025 00:00:00" at bounding box center [747, 163] width 49 height 17
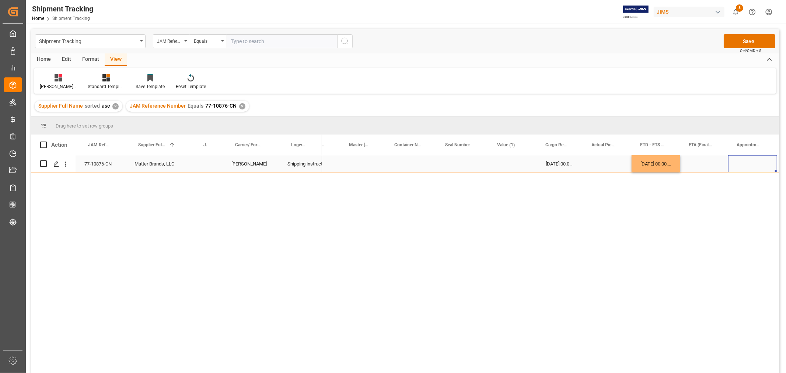
click at [713, 162] on div "Press SPACE to select this row." at bounding box center [704, 163] width 48 height 17
click at [697, 165] on div "Press SPACE to select this row." at bounding box center [704, 163] width 48 height 17
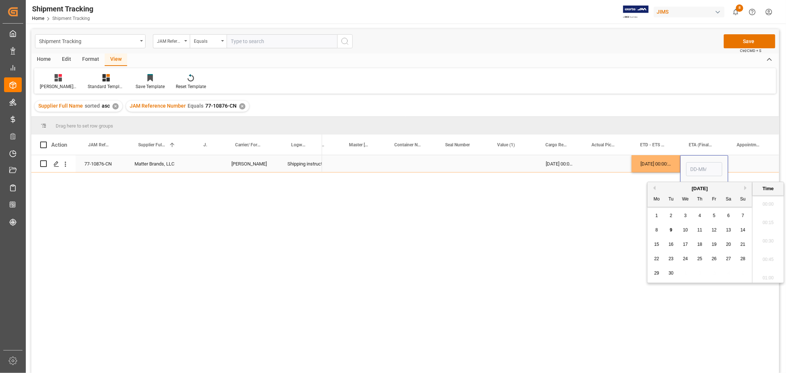
scroll to position [573, 0]
type input "25-10-2025 00:00"
click at [742, 164] on div "Press SPACE to select this row." at bounding box center [752, 163] width 49 height 17
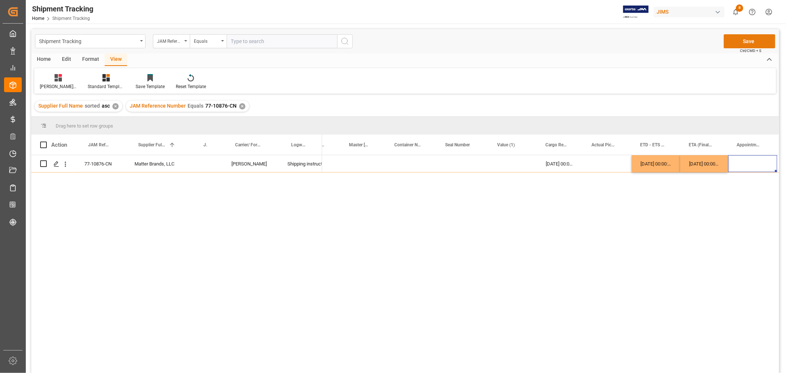
click at [743, 35] on button "Save" at bounding box center [749, 41] width 52 height 14
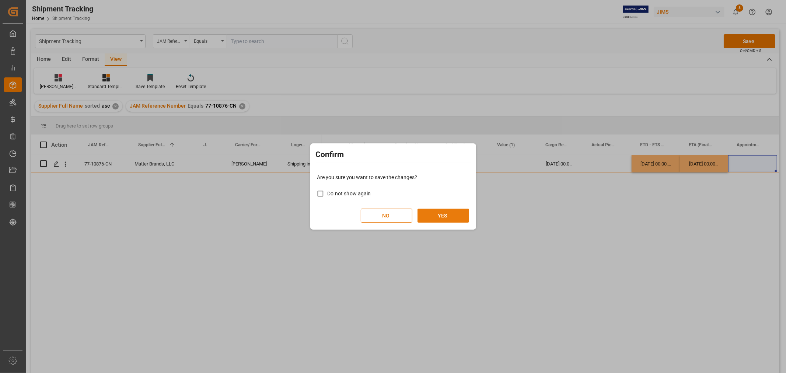
click at [439, 212] on button "YES" at bounding box center [443, 215] width 52 height 14
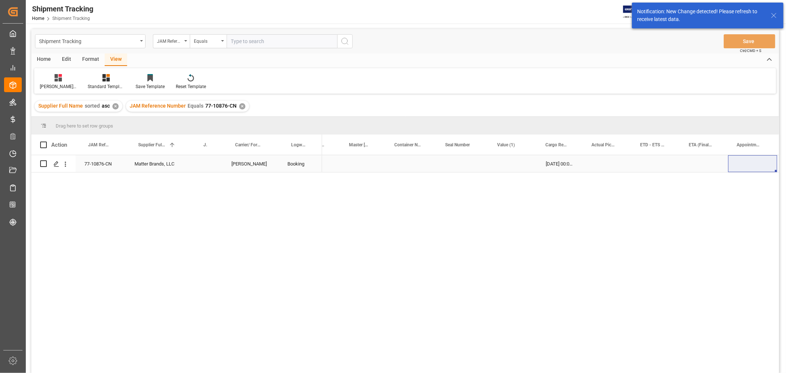
click at [691, 162] on div "Press SPACE to select this row." at bounding box center [704, 163] width 48 height 17
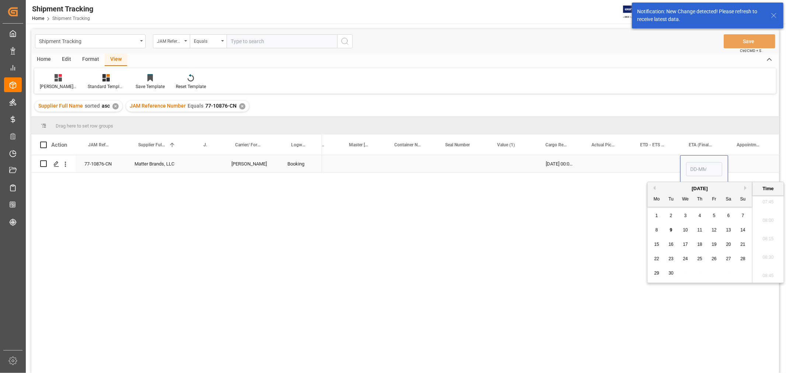
click at [636, 163] on div "Press SPACE to select this row." at bounding box center [655, 163] width 49 height 17
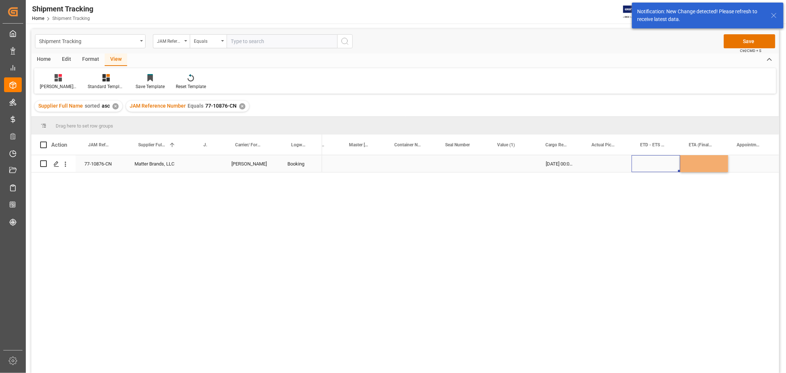
click at [642, 162] on div "Press SPACE to select this row." at bounding box center [655, 163] width 49 height 17
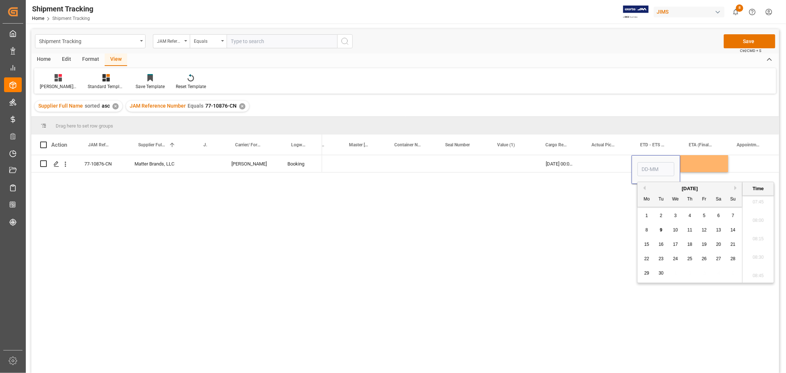
click at [689, 240] on div "18" at bounding box center [689, 244] width 9 height 9
type input "18-09-2025 00:00"
click at [695, 160] on div "Press SPACE to select this row." at bounding box center [704, 163] width 48 height 17
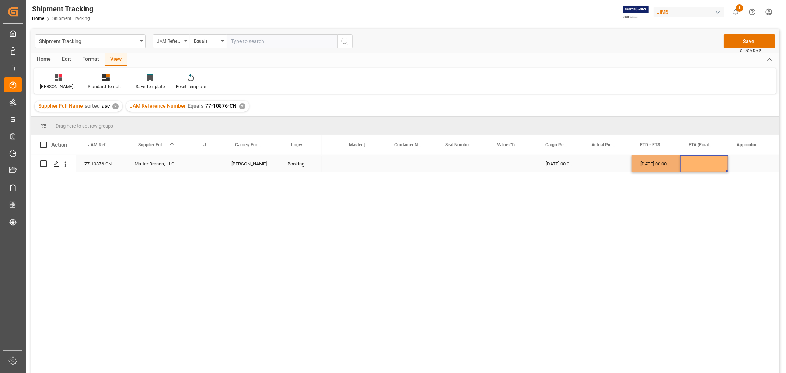
click at [695, 160] on div "Press SPACE to select this row." at bounding box center [704, 163] width 48 height 17
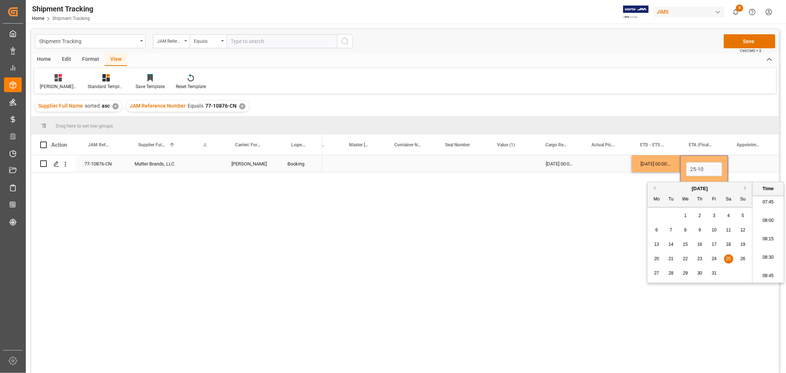
type input "25-10-2025 00:00"
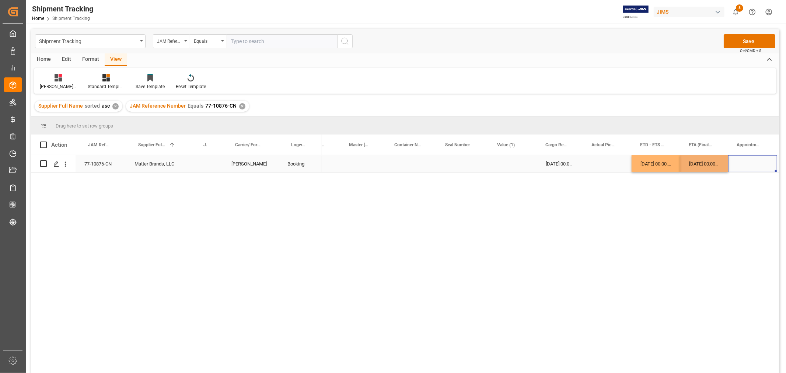
click at [741, 165] on div "Press SPACE to select this row." at bounding box center [752, 163] width 49 height 17
click at [736, 43] on button "Save" at bounding box center [749, 41] width 52 height 14
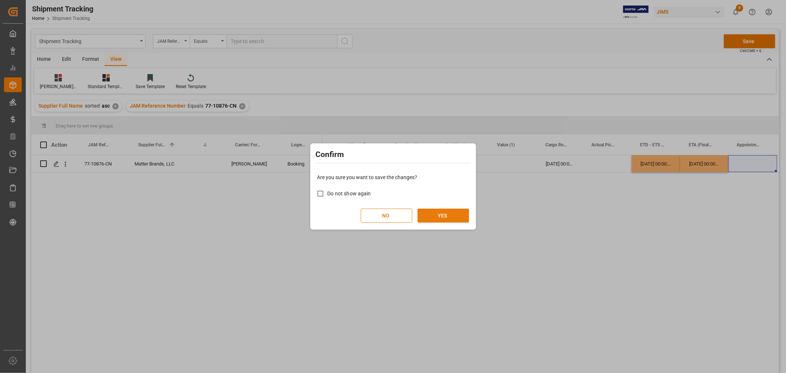
click at [452, 215] on button "YES" at bounding box center [443, 215] width 52 height 14
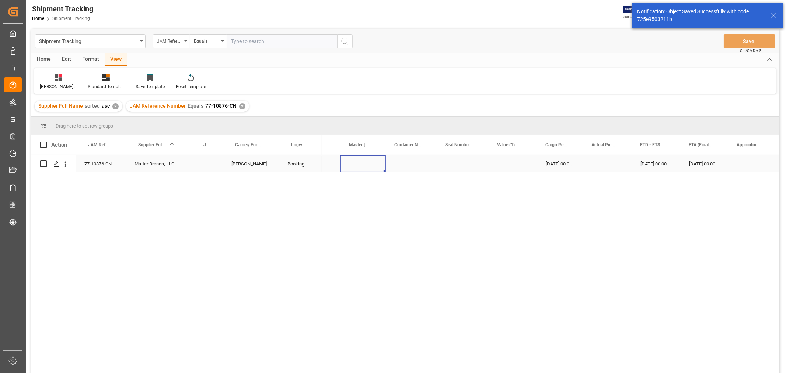
click at [381, 162] on div "Press SPACE to select this row." at bounding box center [362, 163] width 45 height 17
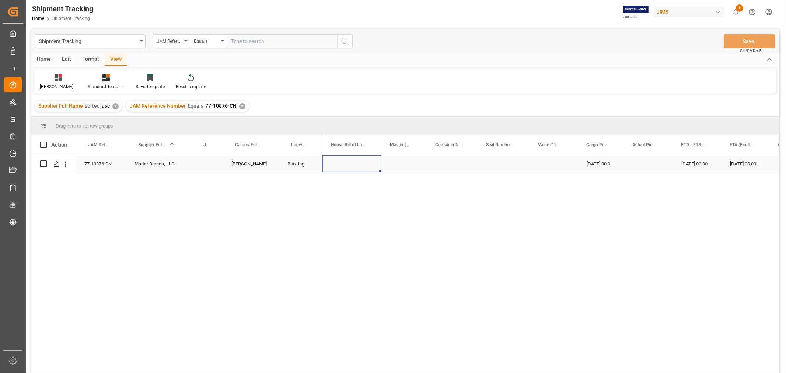
scroll to position [0, 0]
click at [240, 108] on div "✕" at bounding box center [242, 106] width 6 height 6
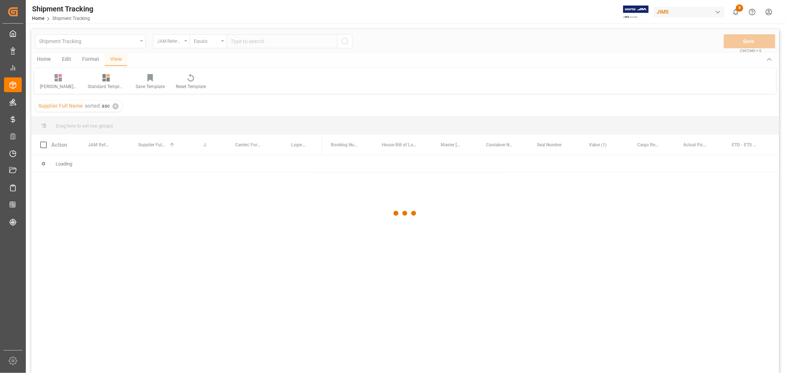
click at [241, 42] on div at bounding box center [404, 213] width 747 height 368
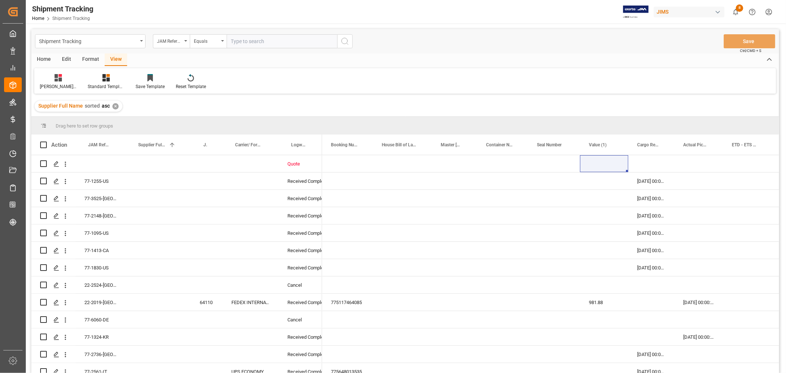
click at [241, 42] on input "text" at bounding box center [281, 41] width 110 height 14
paste input "77-10928-CN"
type input "77-10928-CN"
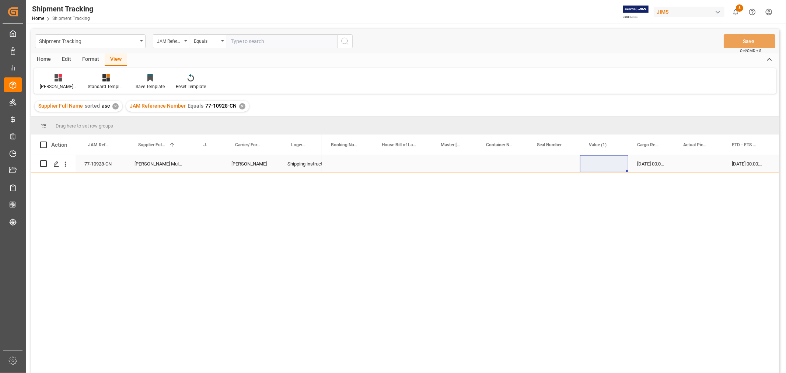
click at [549, 168] on div "Press SPACE to select this row." at bounding box center [554, 163] width 52 height 17
click at [606, 161] on div "Press SPACE to select this row." at bounding box center [604, 163] width 48 height 17
click at [698, 165] on div "Press SPACE to select this row." at bounding box center [698, 163] width 49 height 17
click at [734, 163] on div "[DATE] 00:00:00" at bounding box center [747, 163] width 49 height 17
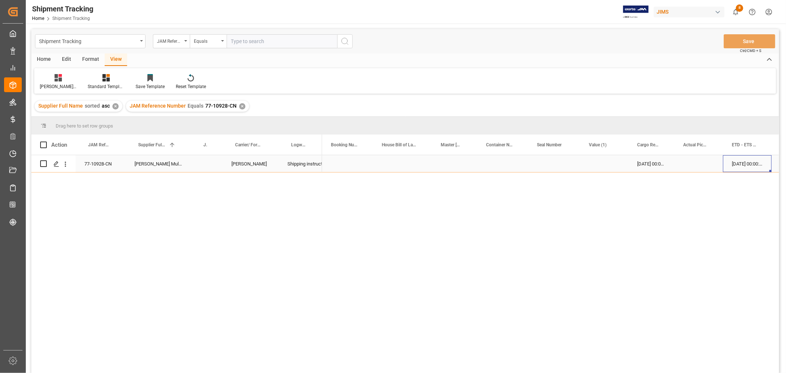
scroll to position [0, 43]
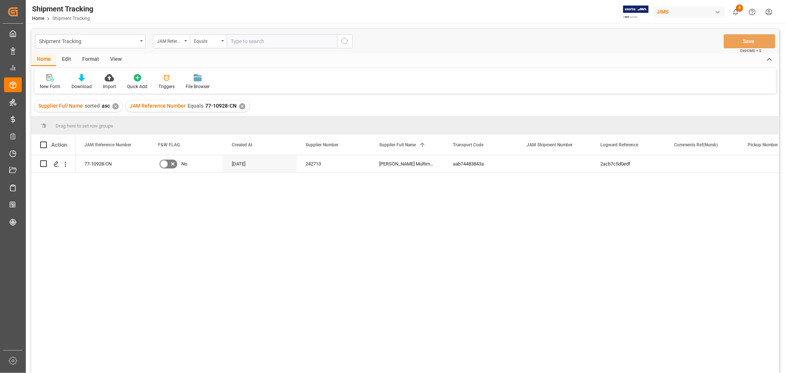
click at [115, 61] on div "View" at bounding box center [116, 59] width 22 height 13
click at [114, 59] on div "View" at bounding box center [116, 59] width 22 height 13
click at [49, 82] on div "Default" at bounding box center [46, 82] width 25 height 16
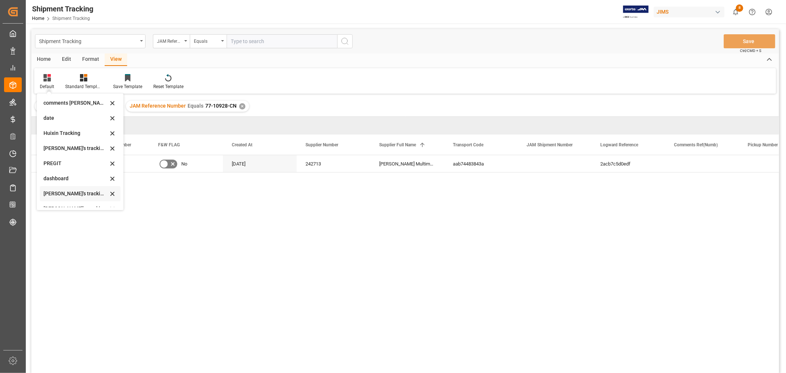
scroll to position [82, 0]
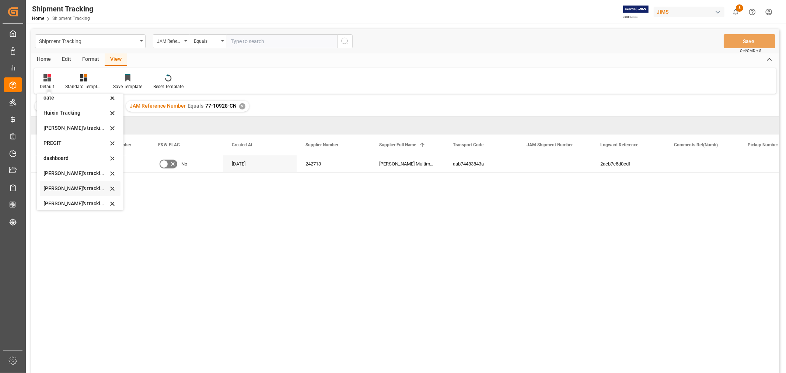
click at [89, 188] on div "[PERSON_NAME]'s tracking all # _5" at bounding box center [75, 189] width 64 height 8
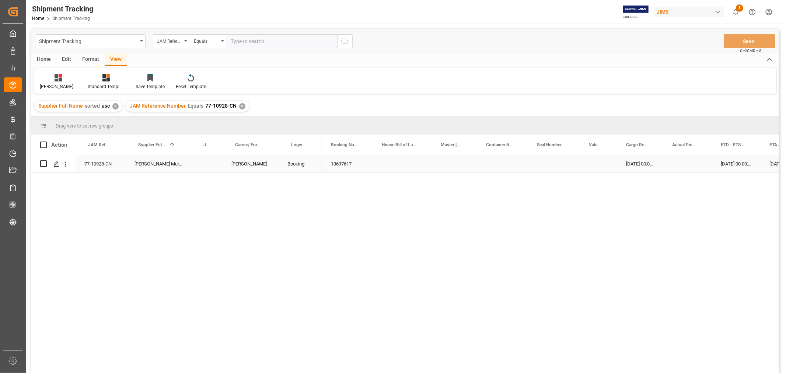
click at [350, 166] on div "13637617" at bounding box center [347, 163] width 51 height 17
